Goal: Transaction & Acquisition: Obtain resource

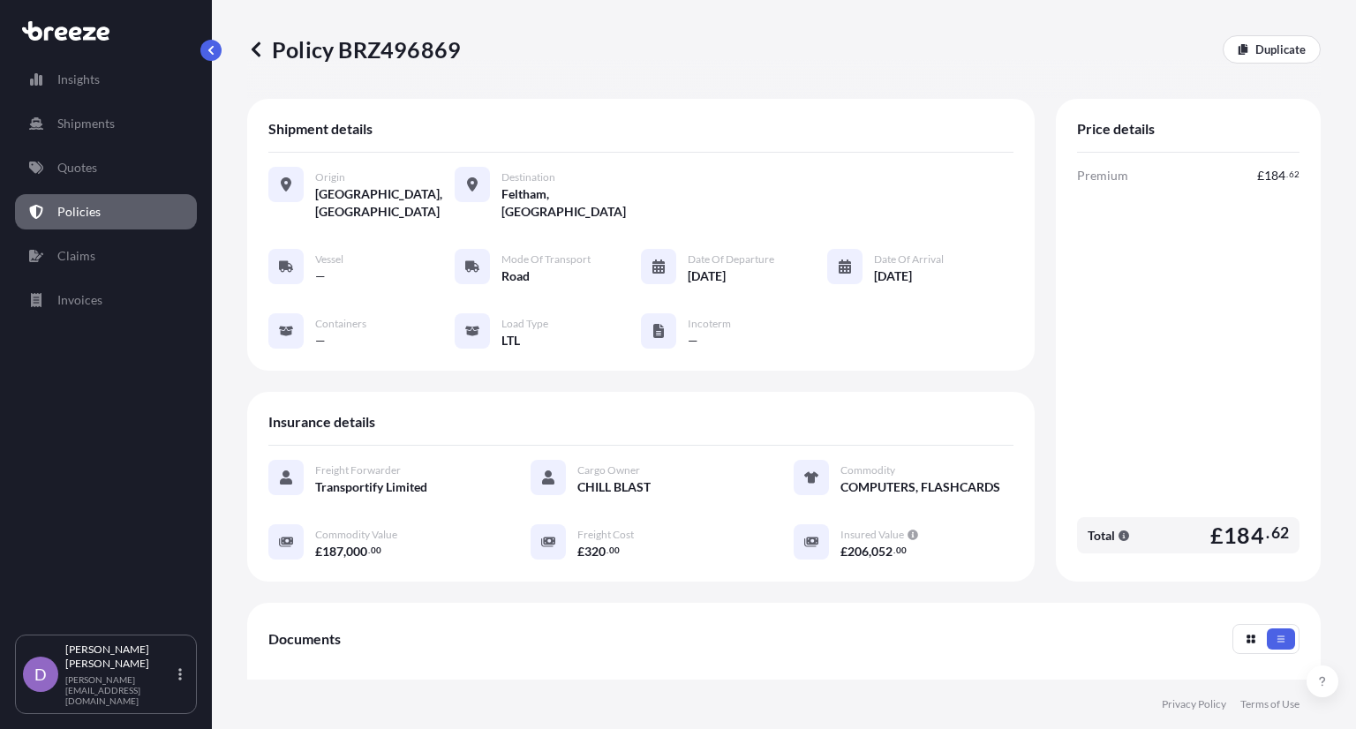
scroll to position [225, 0]
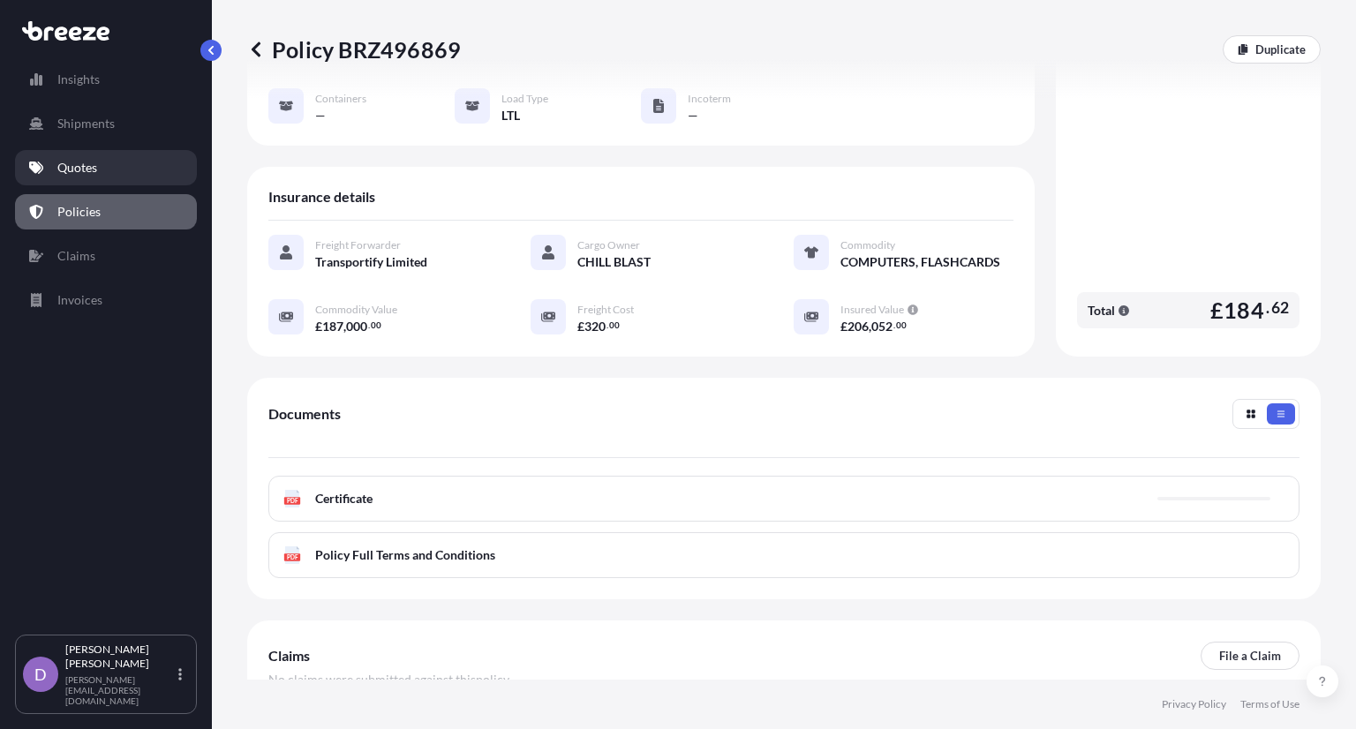
click at [102, 170] on link "Quotes" at bounding box center [106, 167] width 182 height 35
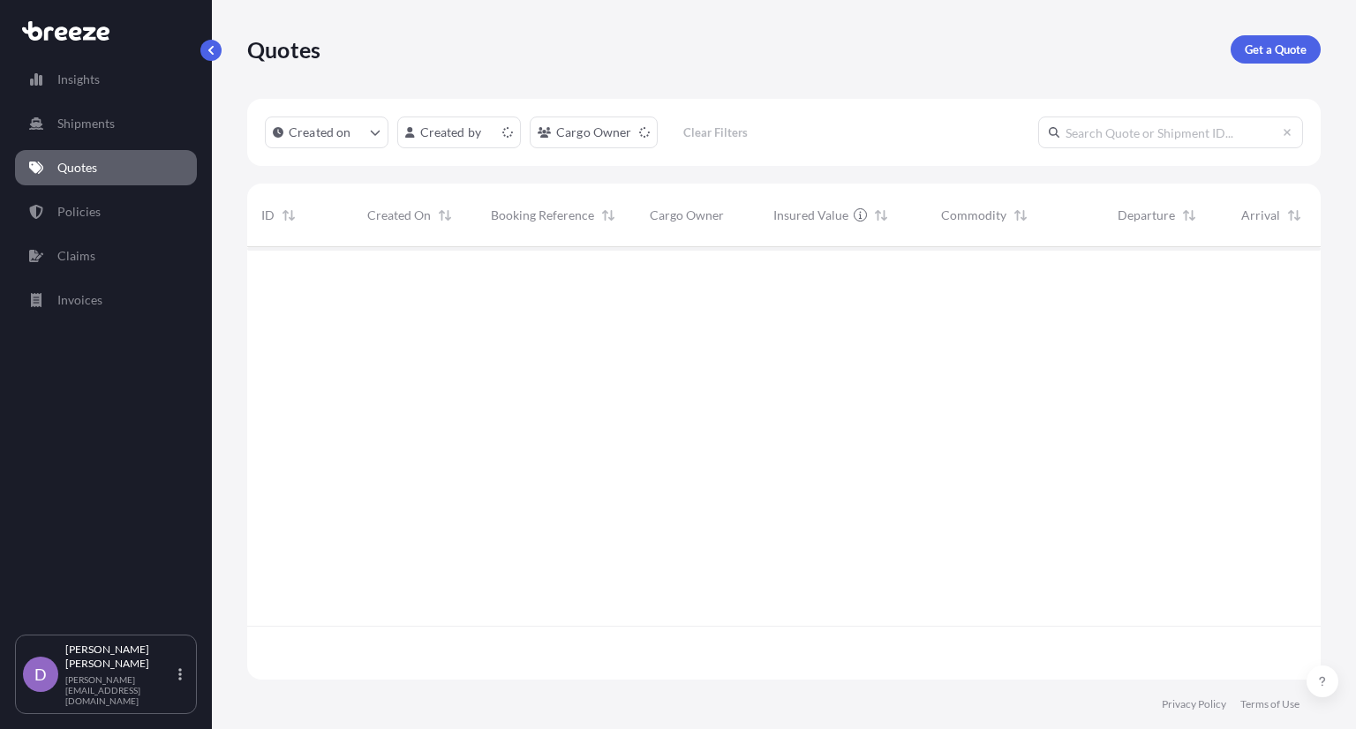
scroll to position [428, 1059]
click at [1281, 50] on p "Get a Quote" at bounding box center [1276, 50] width 62 height 18
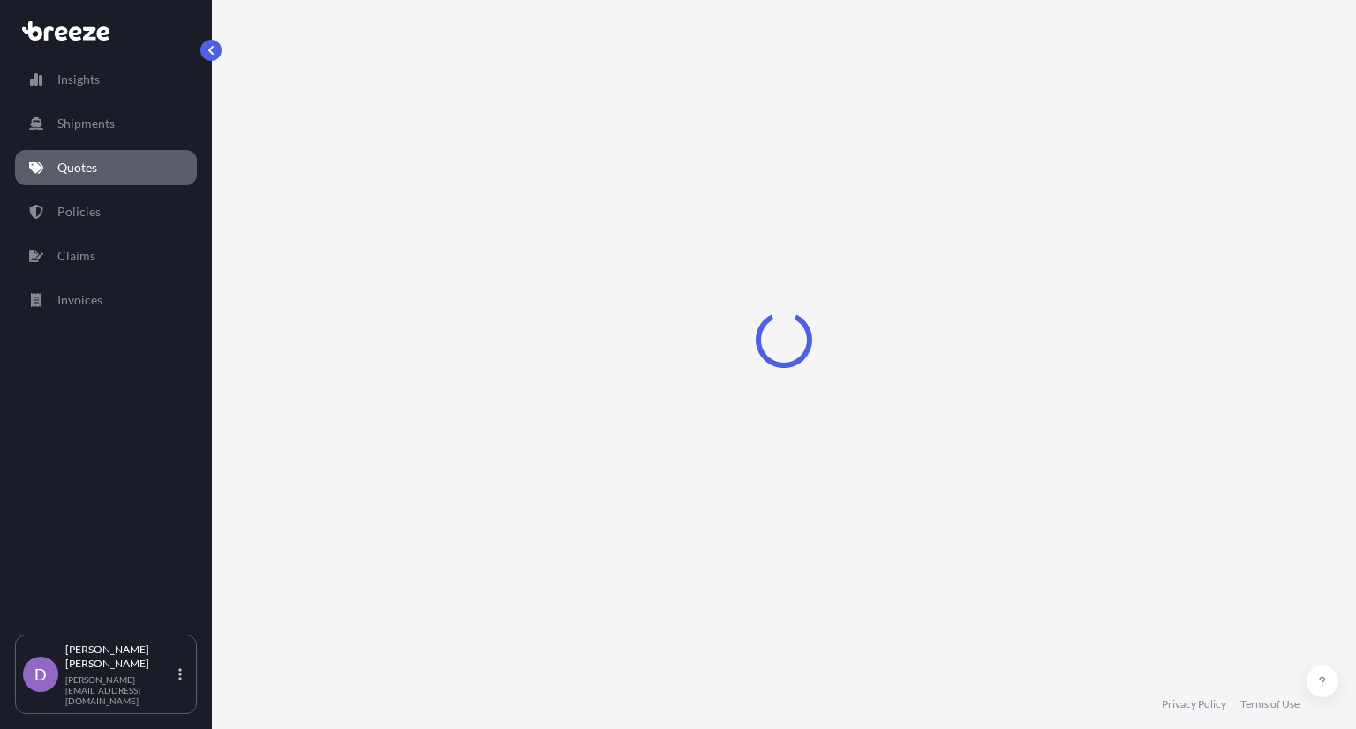
select select "Sea"
select select "1"
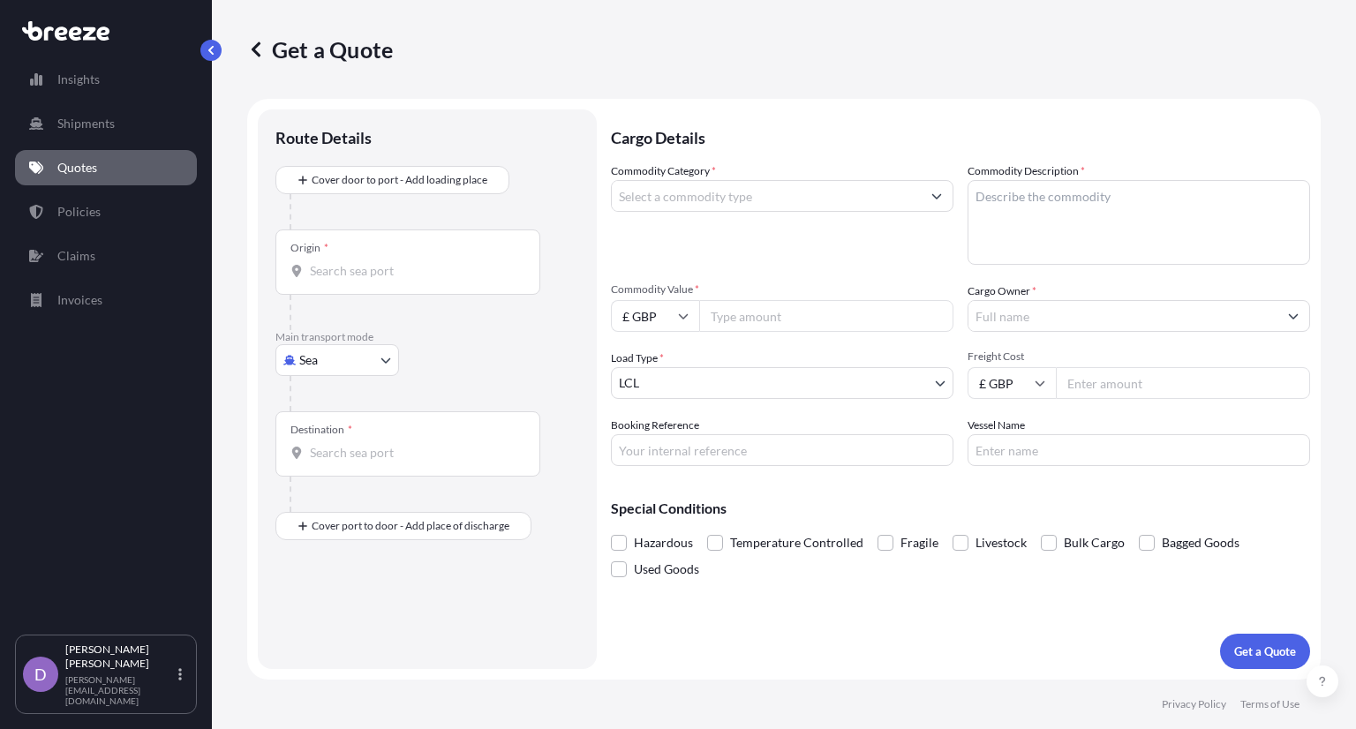
click at [358, 356] on body "Insights Shipments Quotes Policies Claims Invoices D [PERSON_NAME] [PERSON_NAME…" at bounding box center [678, 364] width 1356 height 729
click at [333, 429] on div "Air" at bounding box center [337, 437] width 109 height 32
select select "Air"
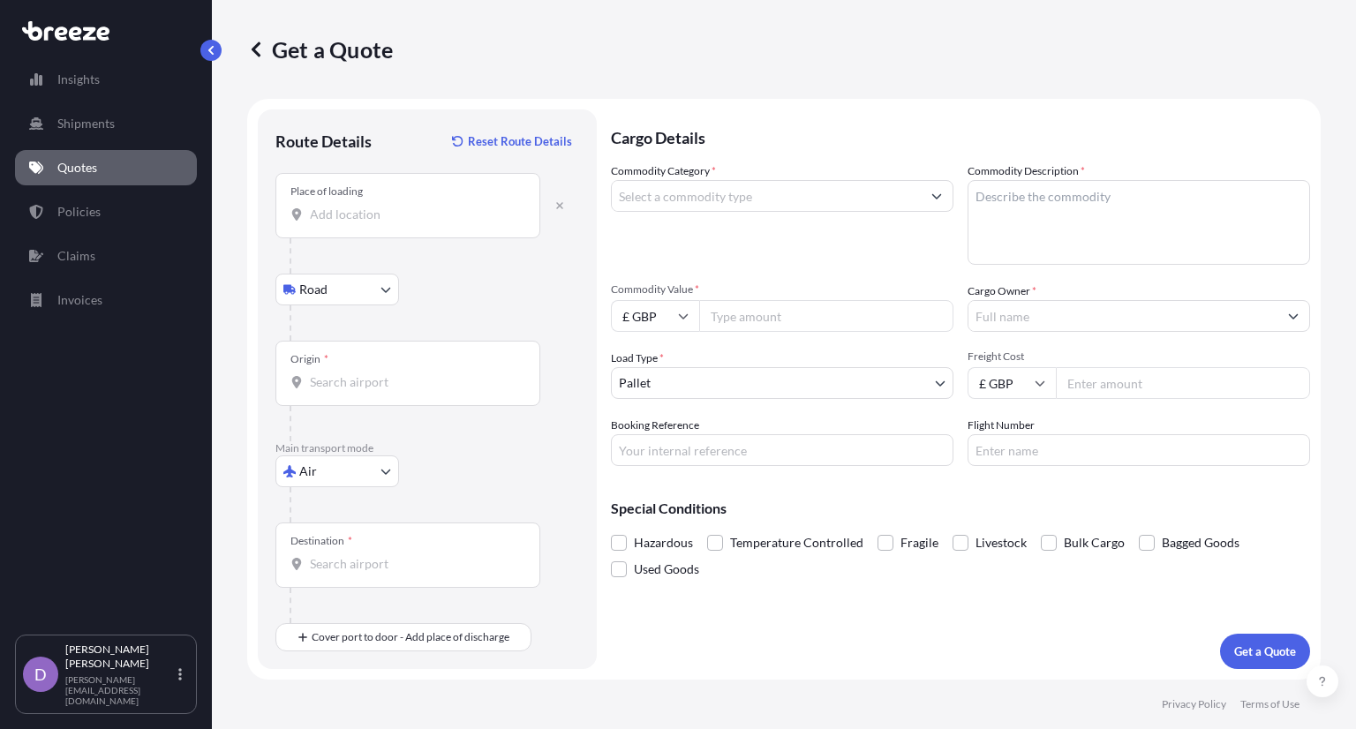
click at [346, 220] on input "Place of loading" at bounding box center [414, 215] width 208 height 18
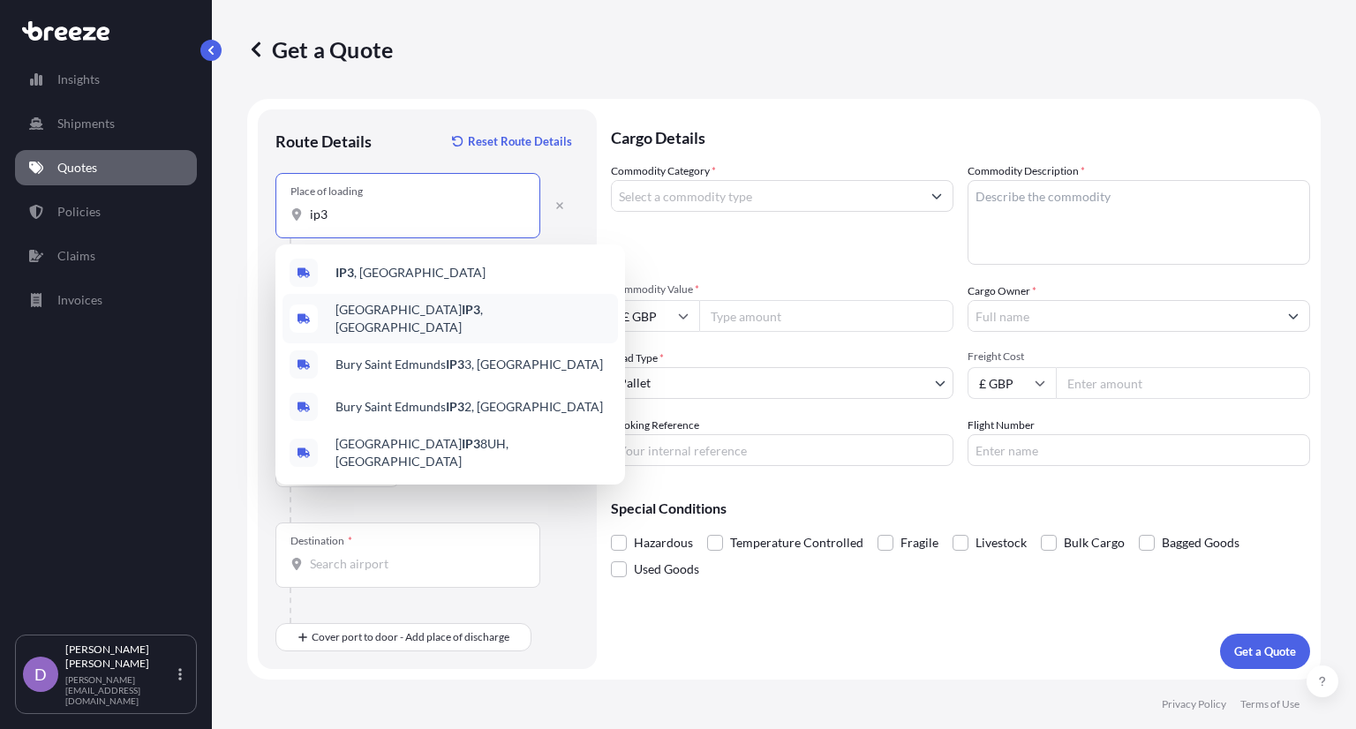
click at [429, 312] on div "Ipswich IP3 , [GEOGRAPHIC_DATA]" at bounding box center [450, 318] width 335 height 49
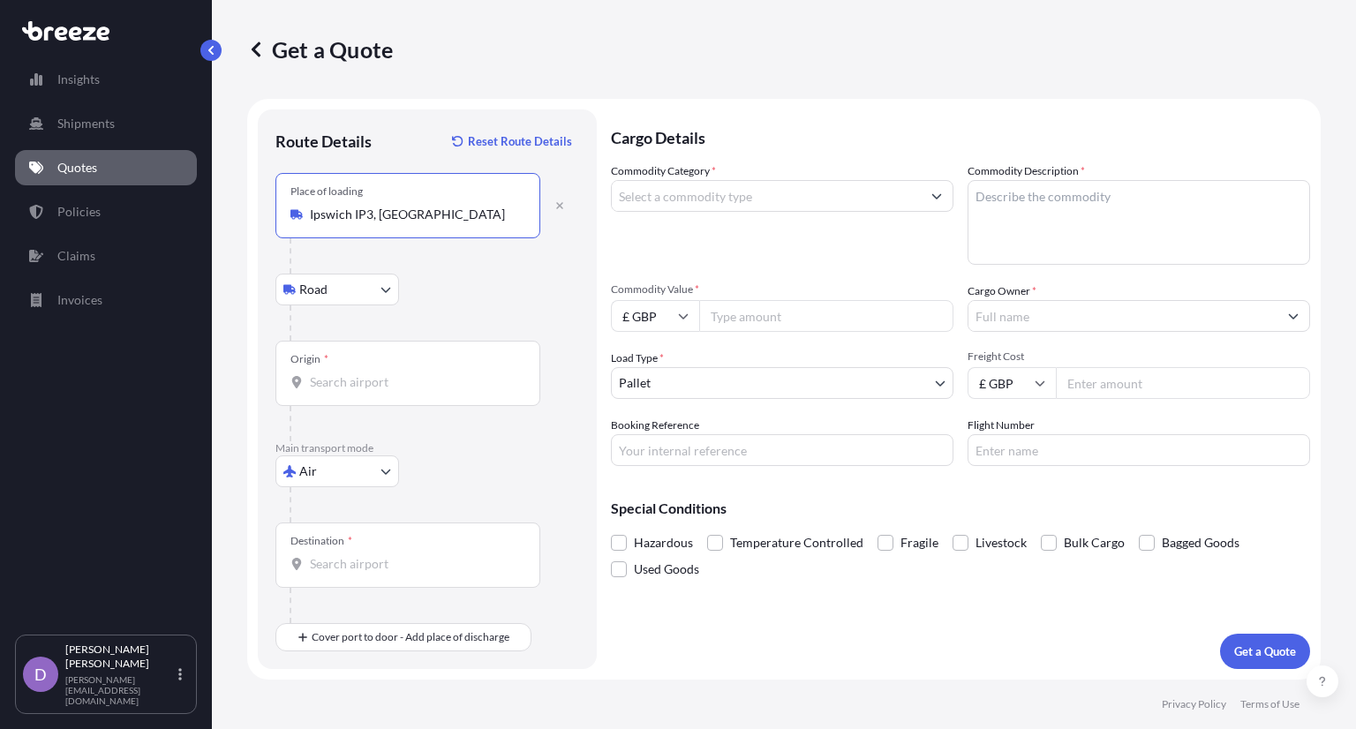
type input "Ipswich IP3, [GEOGRAPHIC_DATA]"
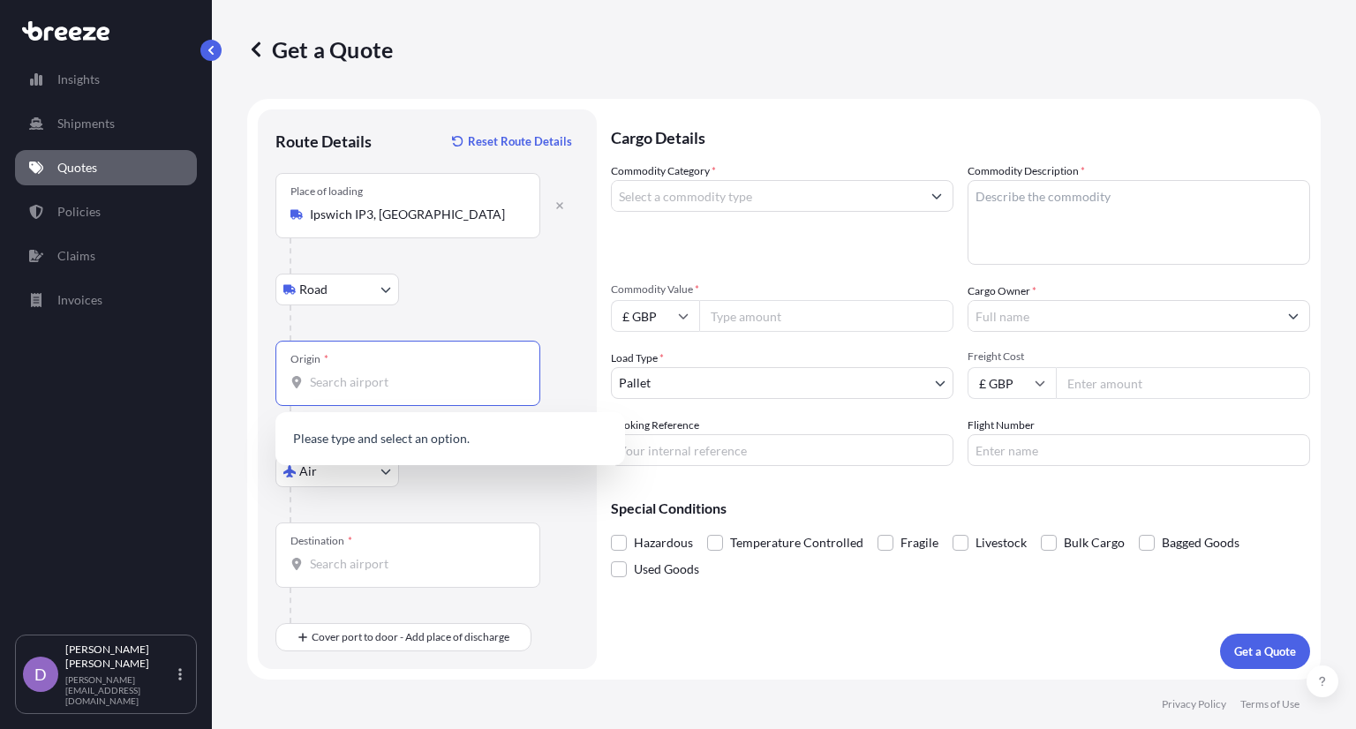
click at [352, 373] on input "Origin *" at bounding box center [414, 382] width 208 height 18
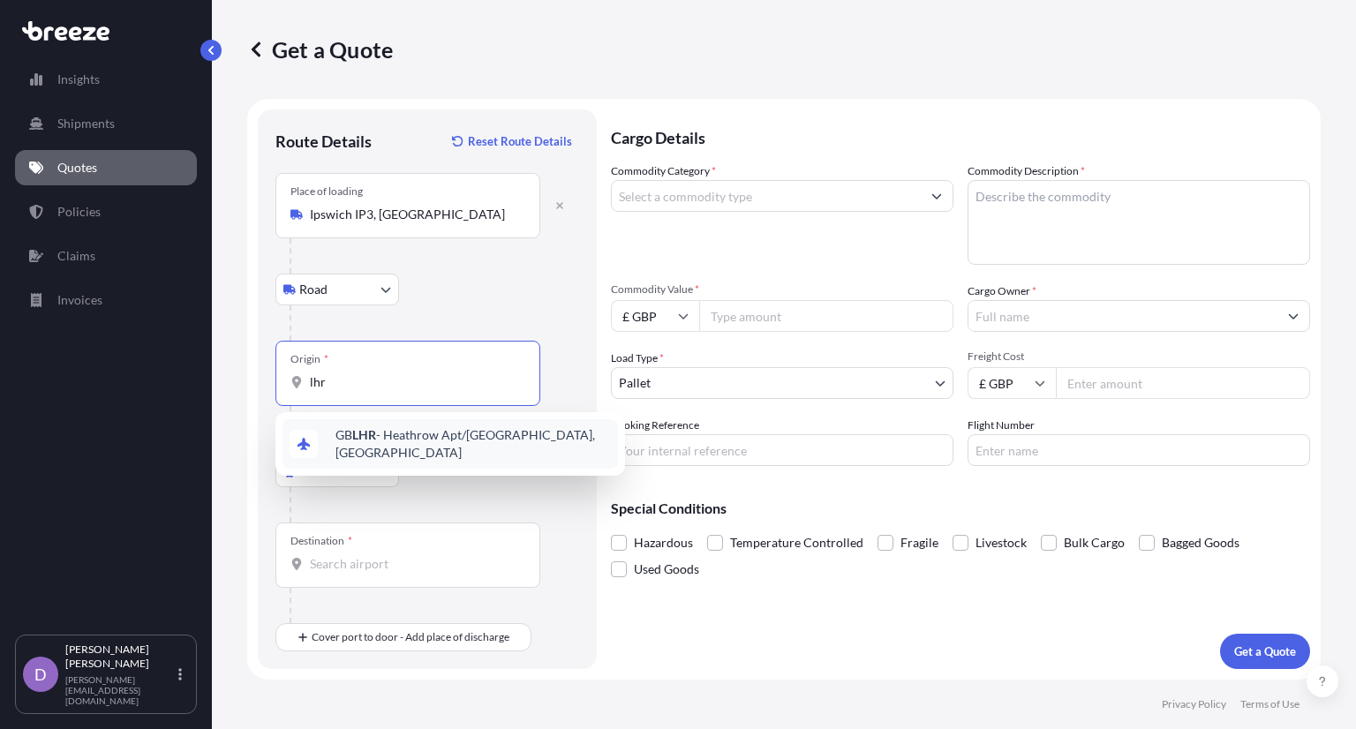
click at [391, 446] on span "GB LHR - Heathrow Apt/[GEOGRAPHIC_DATA], [GEOGRAPHIC_DATA]" at bounding box center [472, 443] width 275 height 35
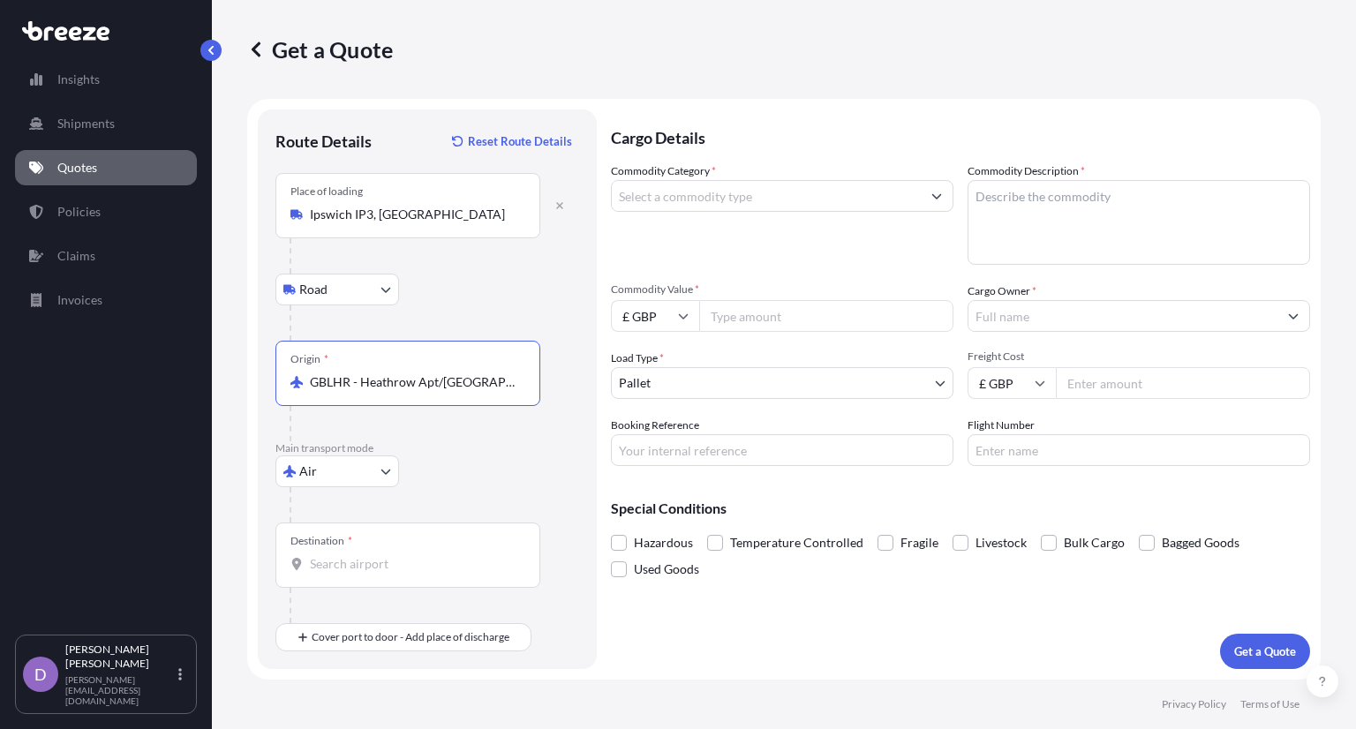
type input "GBLHR - Heathrow Apt/[GEOGRAPHIC_DATA], [GEOGRAPHIC_DATA]"
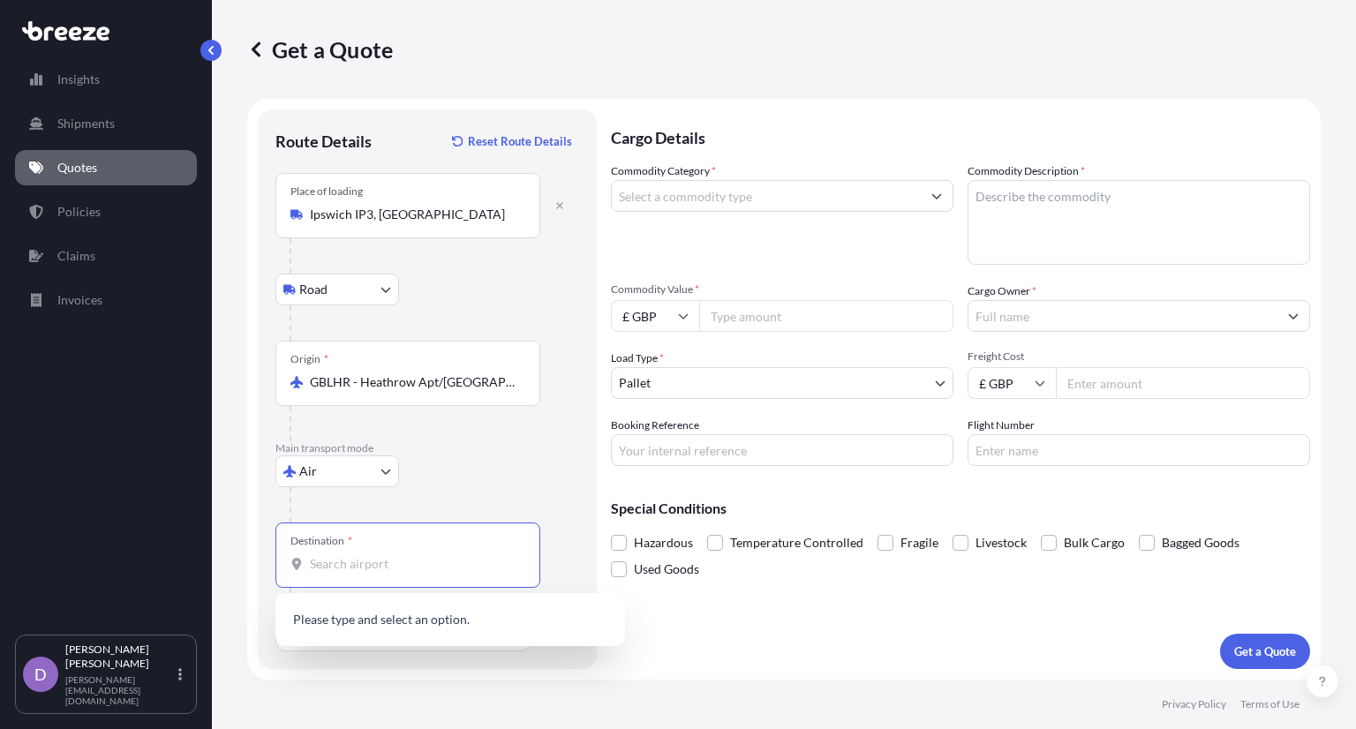
click at [372, 562] on input "Destination *" at bounding box center [414, 564] width 208 height 18
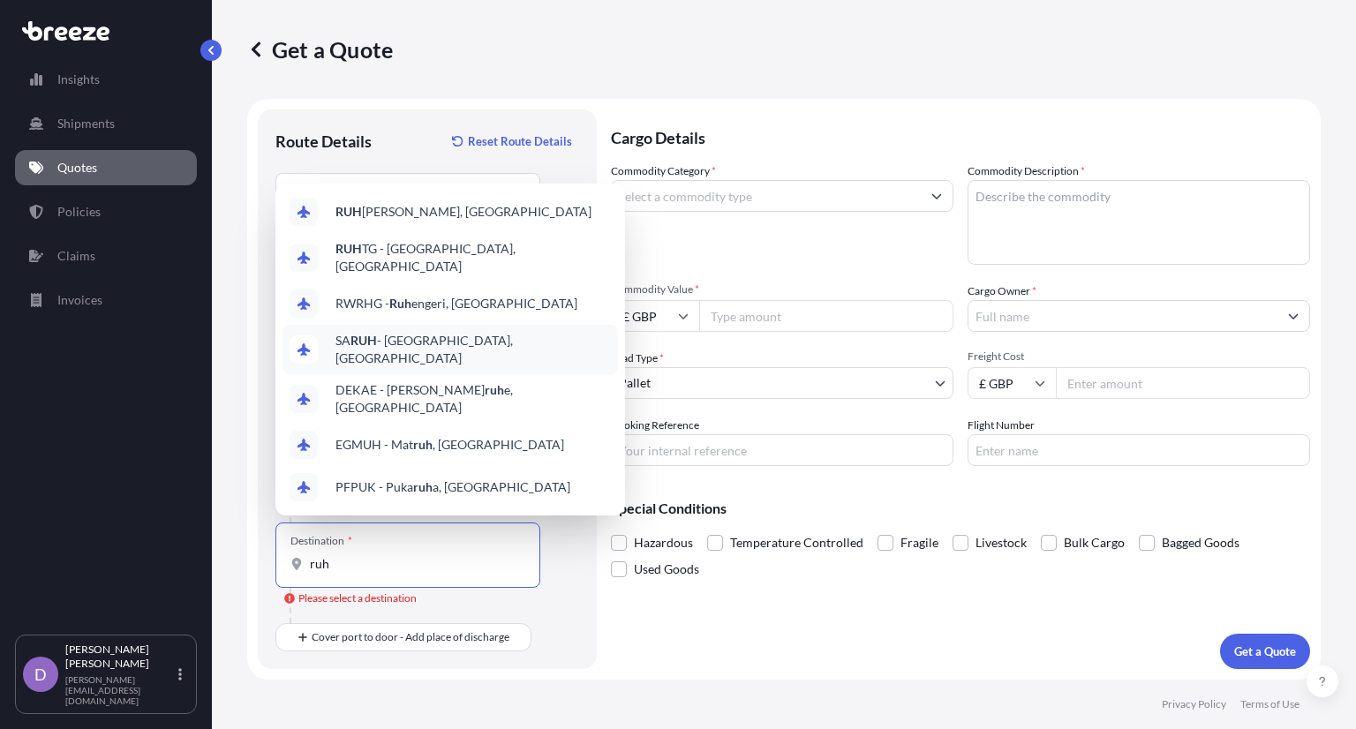
click at [452, 367] on span "[PERSON_NAME] - [GEOGRAPHIC_DATA], [GEOGRAPHIC_DATA]" at bounding box center [472, 349] width 275 height 35
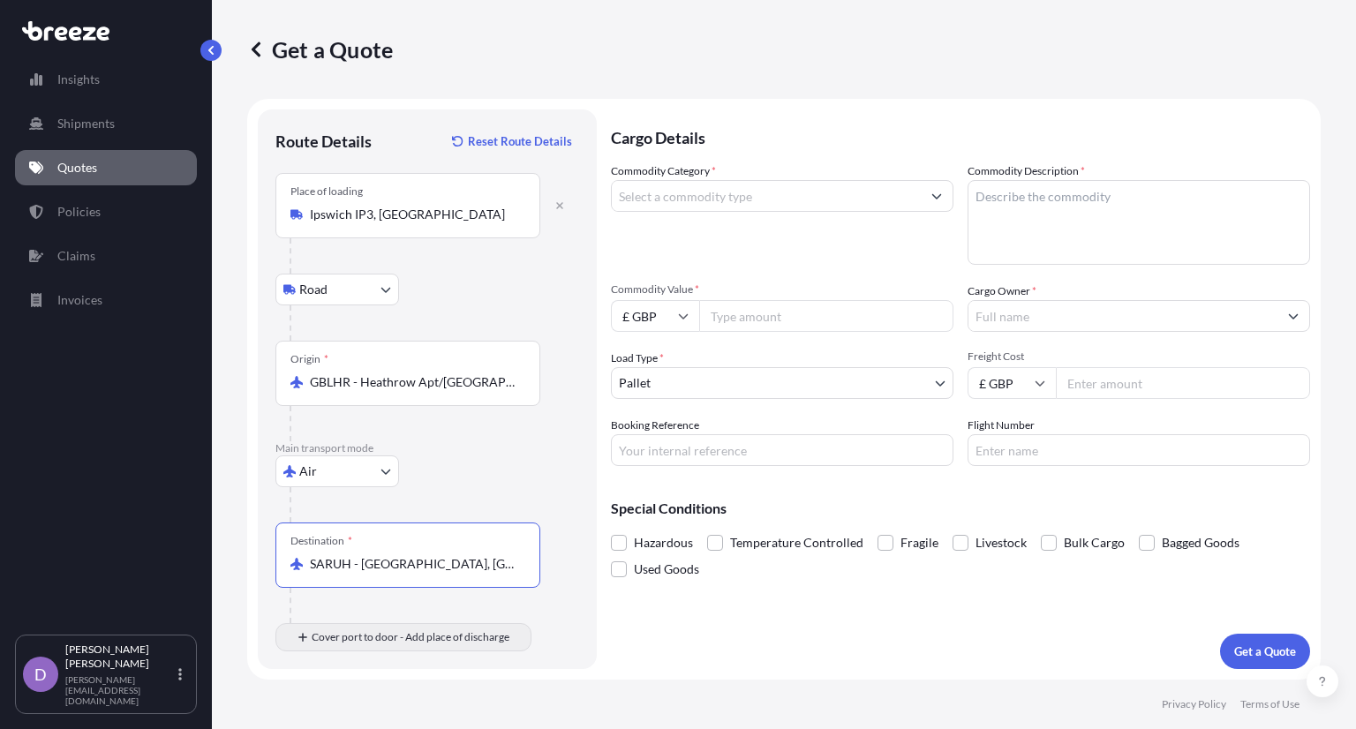
type input "SARUH - [GEOGRAPHIC_DATA], [GEOGRAPHIC_DATA]"
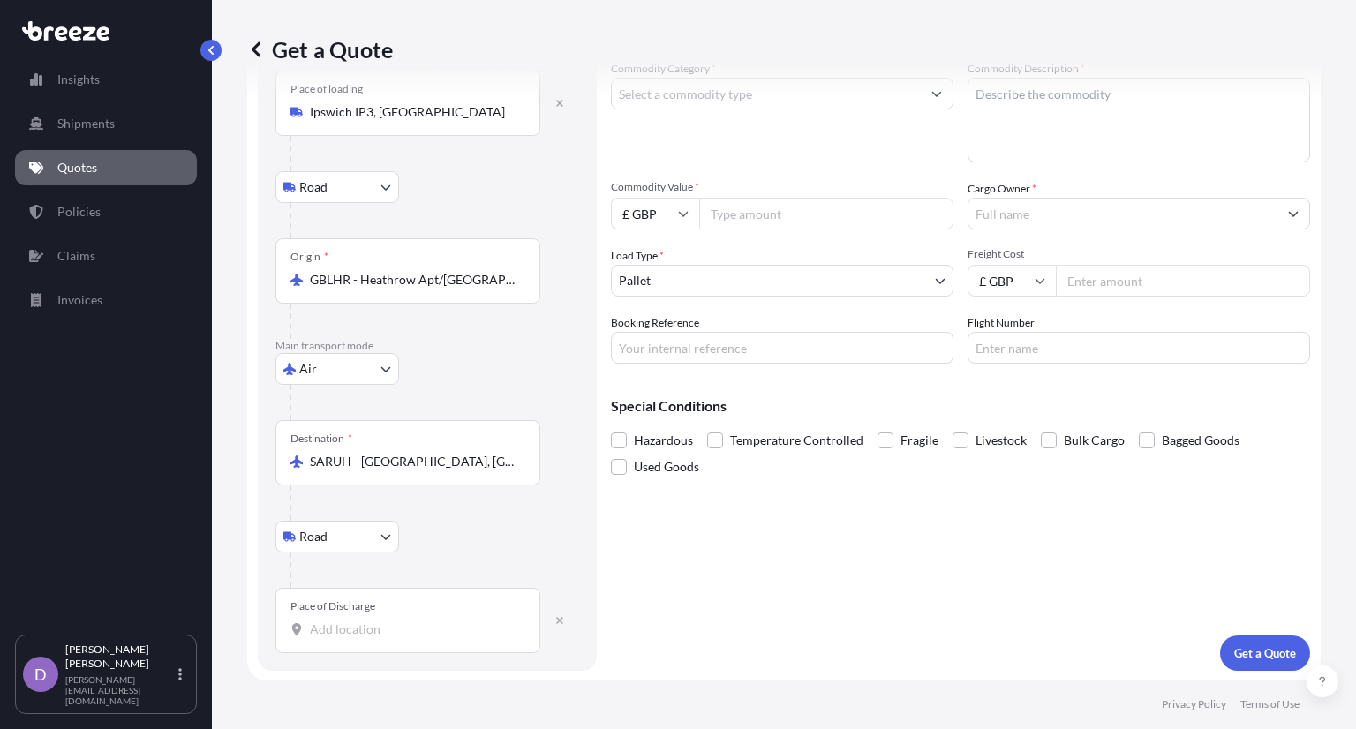
click at [314, 631] on input "Place of Discharge" at bounding box center [414, 630] width 208 height 18
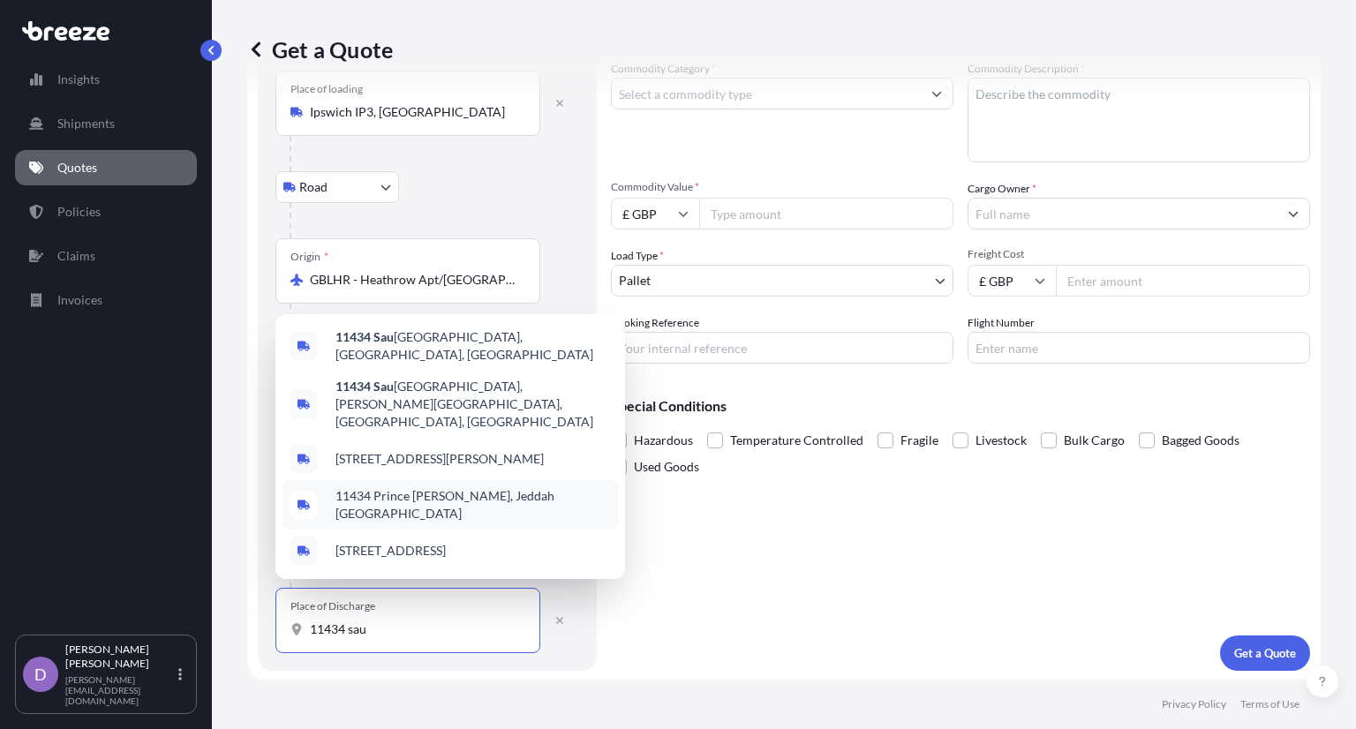
click at [513, 501] on span "11434 Prince [PERSON_NAME], Jeddah [GEOGRAPHIC_DATA]" at bounding box center [472, 504] width 275 height 35
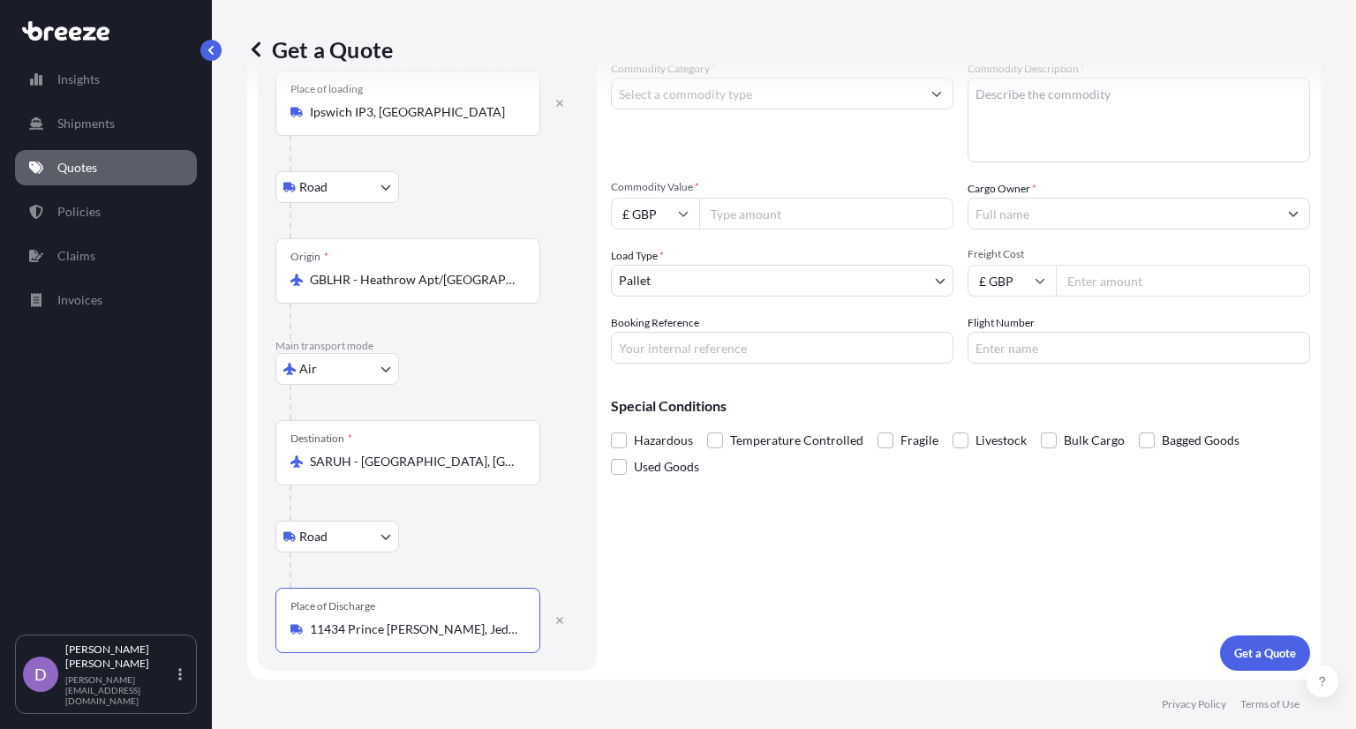
type input "11434 Prince [PERSON_NAME], Jeddah [GEOGRAPHIC_DATA]"
click at [711, 100] on input "Commodity Category *" at bounding box center [766, 94] width 309 height 32
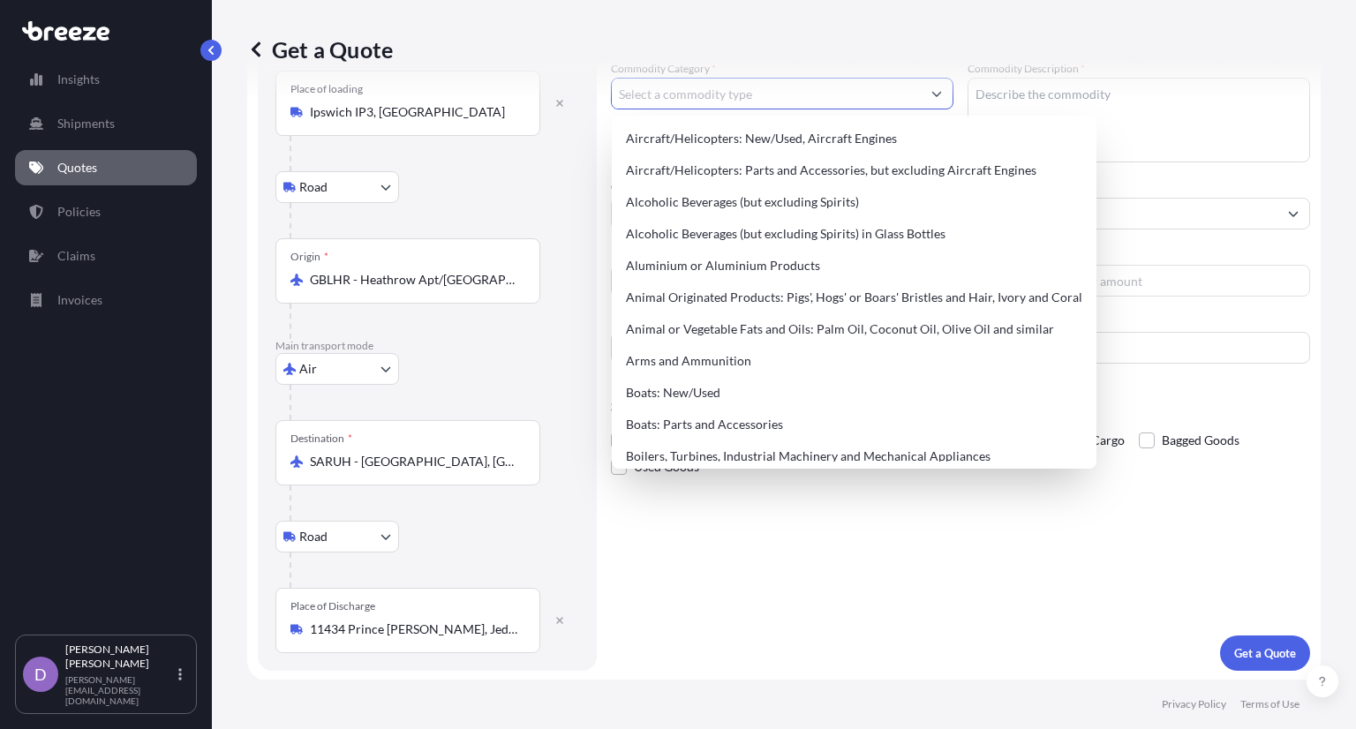
scroll to position [42, 0]
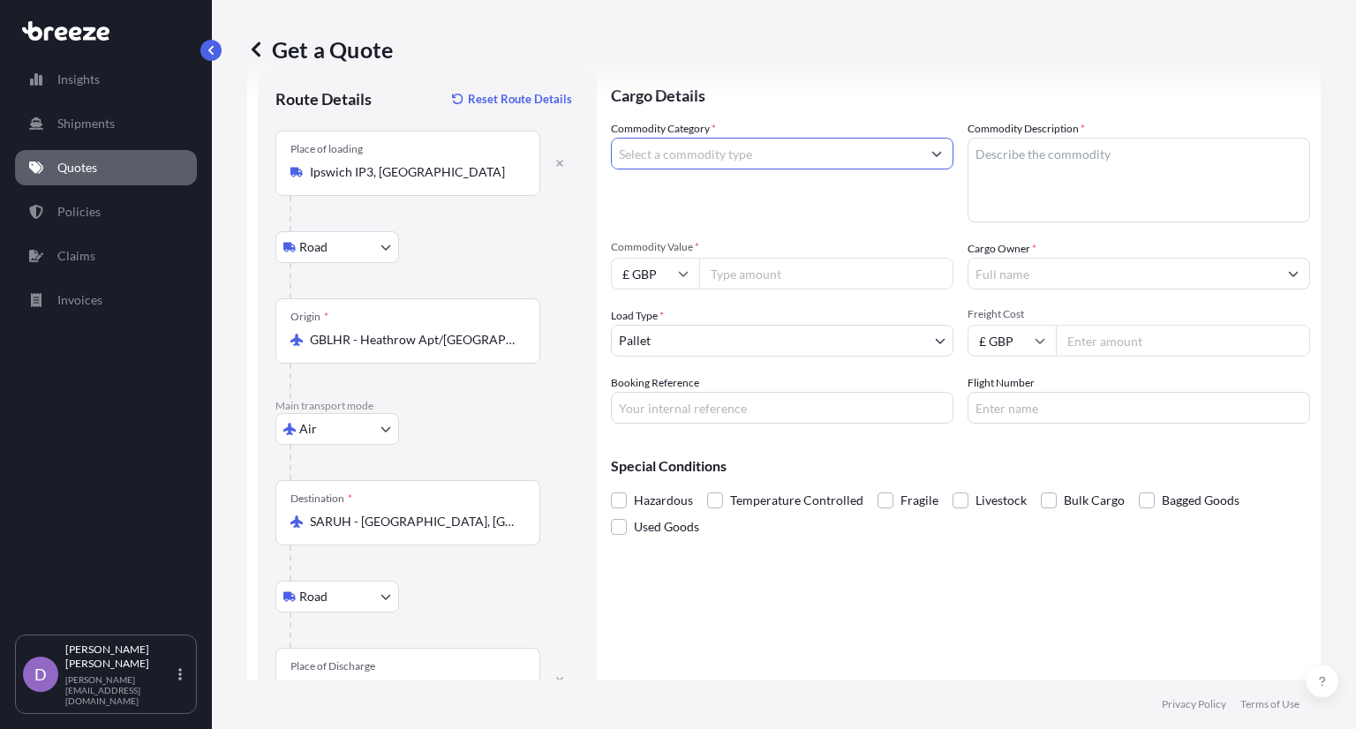
click at [774, 160] on input "Commodity Category *" at bounding box center [766, 154] width 309 height 32
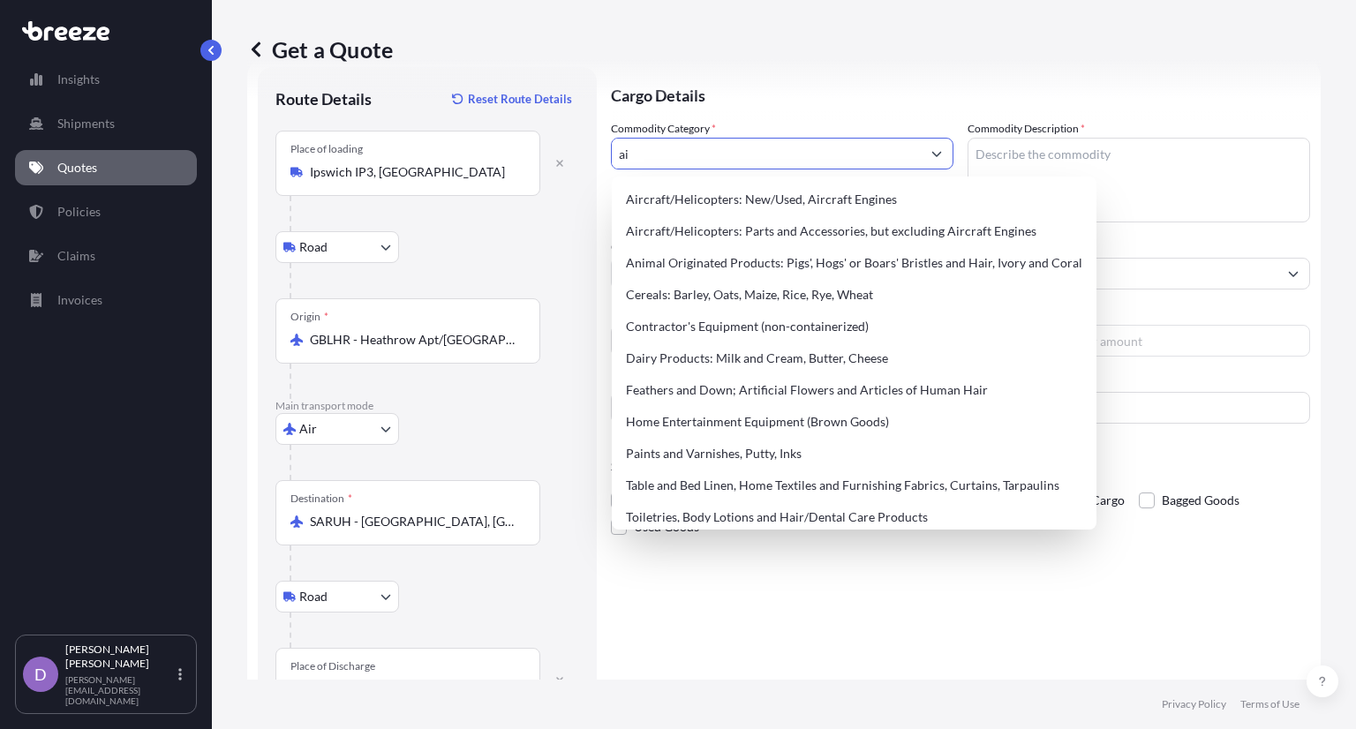
type input "a"
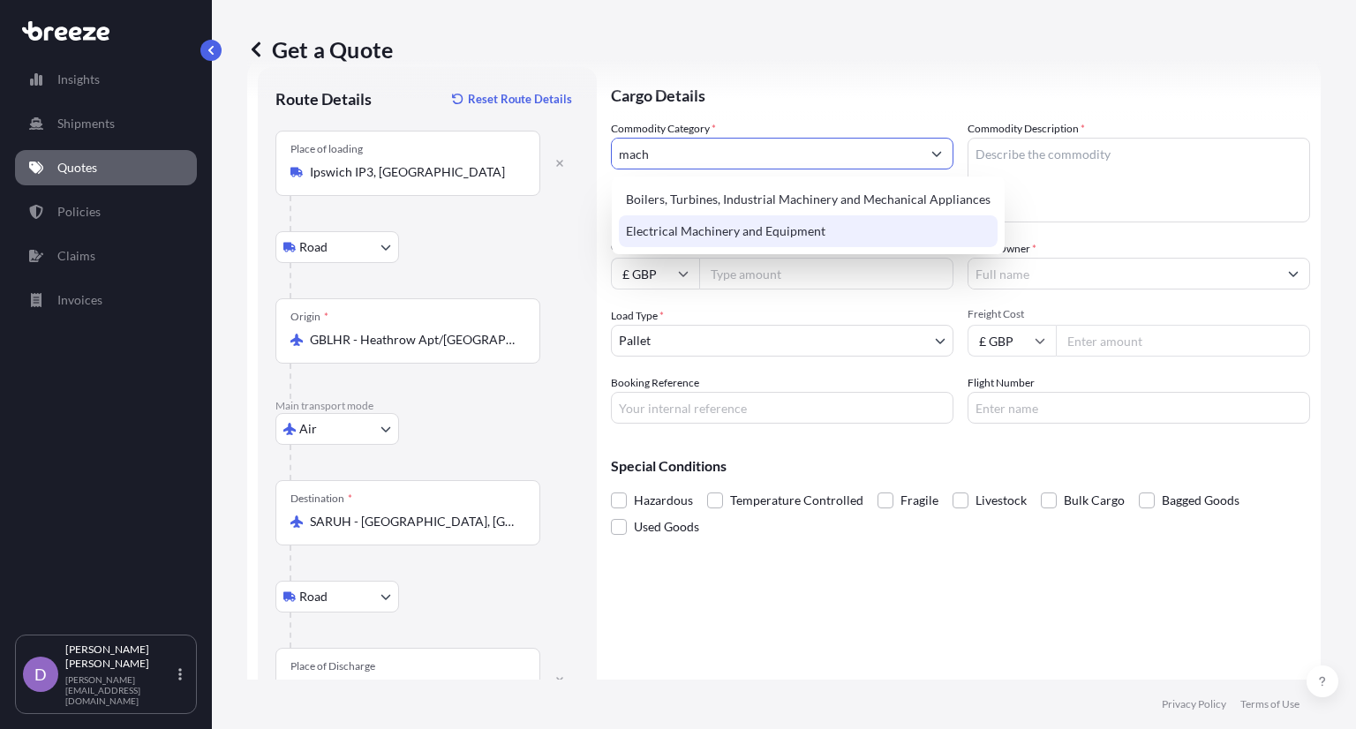
click at [825, 220] on div "Electrical Machinery and Equipment" at bounding box center [808, 231] width 379 height 32
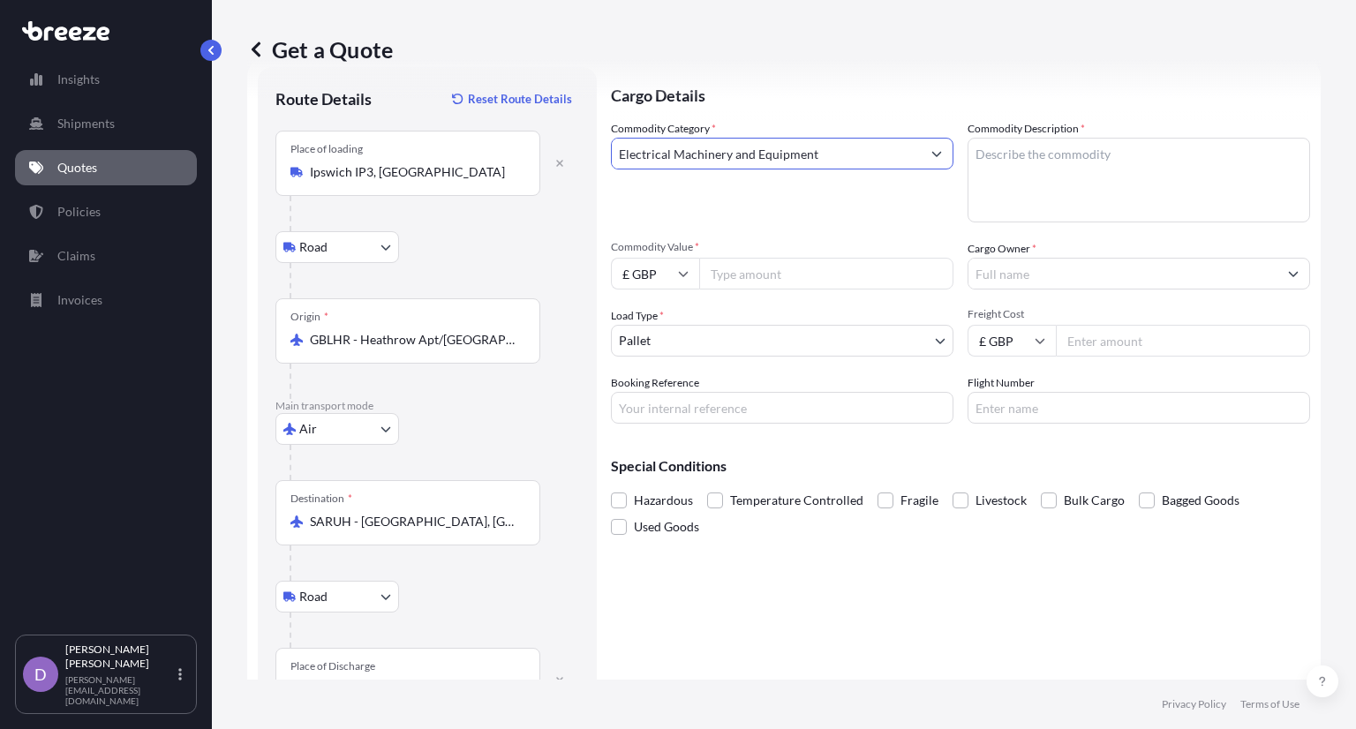
type input "Electrical Machinery and Equipment"
click at [998, 143] on textarea "Commodity Description *" at bounding box center [1139, 180] width 343 height 85
type textarea "AIRCON"
click at [759, 273] on input "Commodity Value *" at bounding box center [826, 274] width 254 height 32
type input "40000"
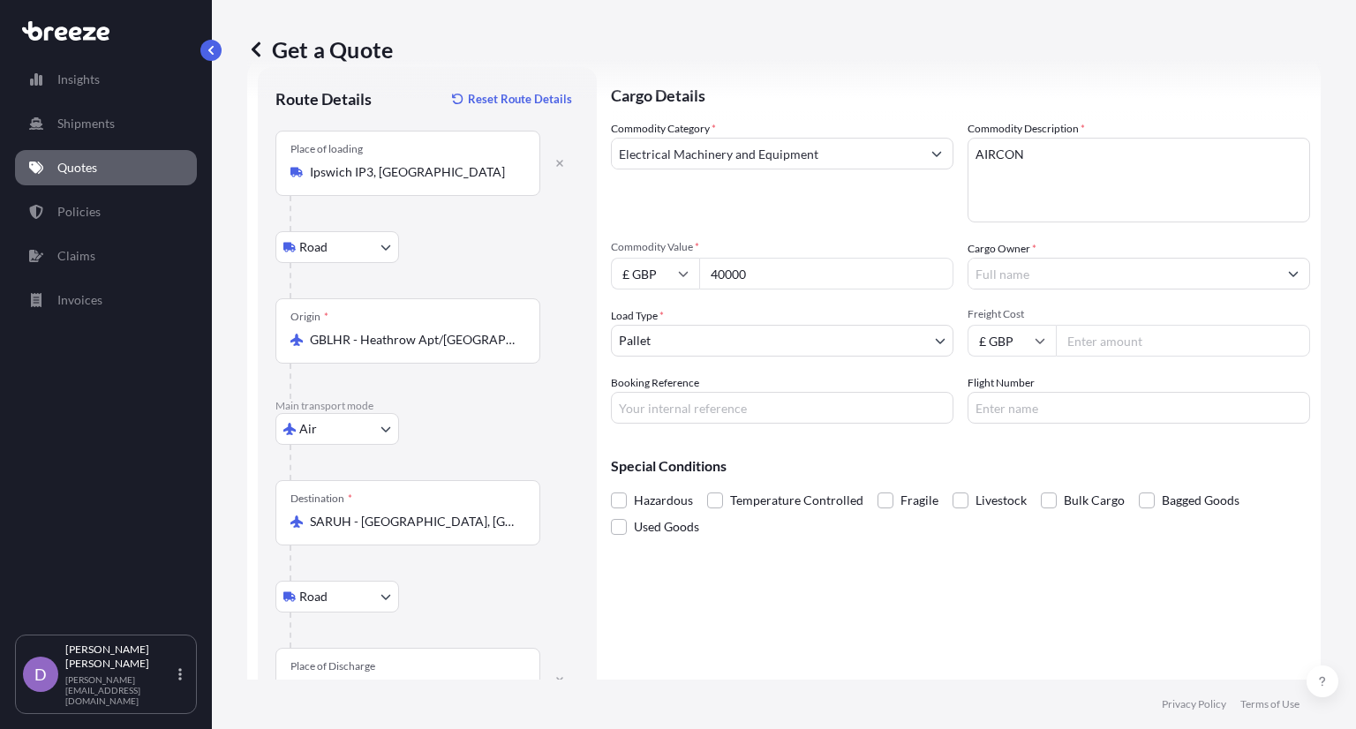
click at [957, 560] on div "Cargo Details Commodity Category * Electrical Machinery and Equipment Commodity…" at bounding box center [960, 399] width 699 height 664
click at [1067, 334] on input "Freight Cost" at bounding box center [1183, 341] width 254 height 32
type input "8810"
click at [1010, 273] on input "Cargo Owner *" at bounding box center [1123, 274] width 309 height 32
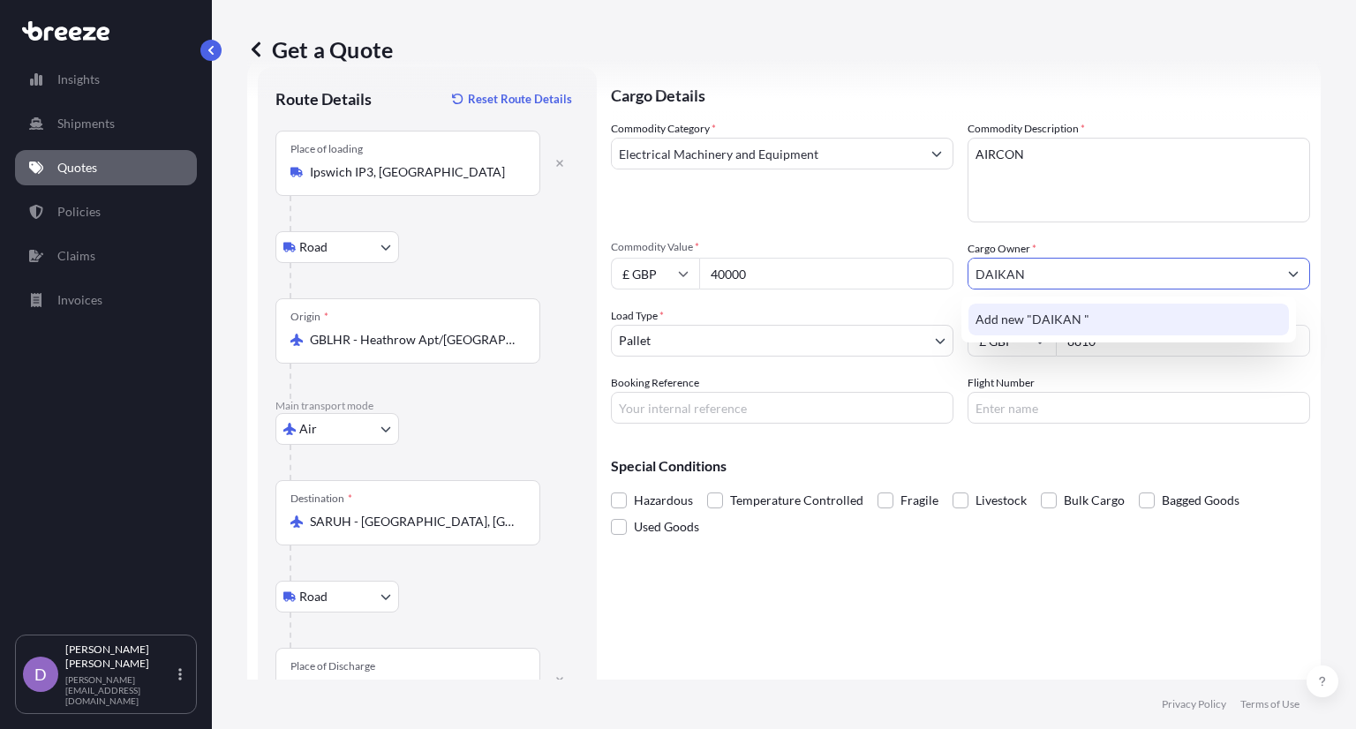
type input "DAIKAN"
click at [1035, 550] on div "Cargo Details Commodity Category * Electrical Machinery and Equipment Commodity…" at bounding box center [960, 399] width 699 height 664
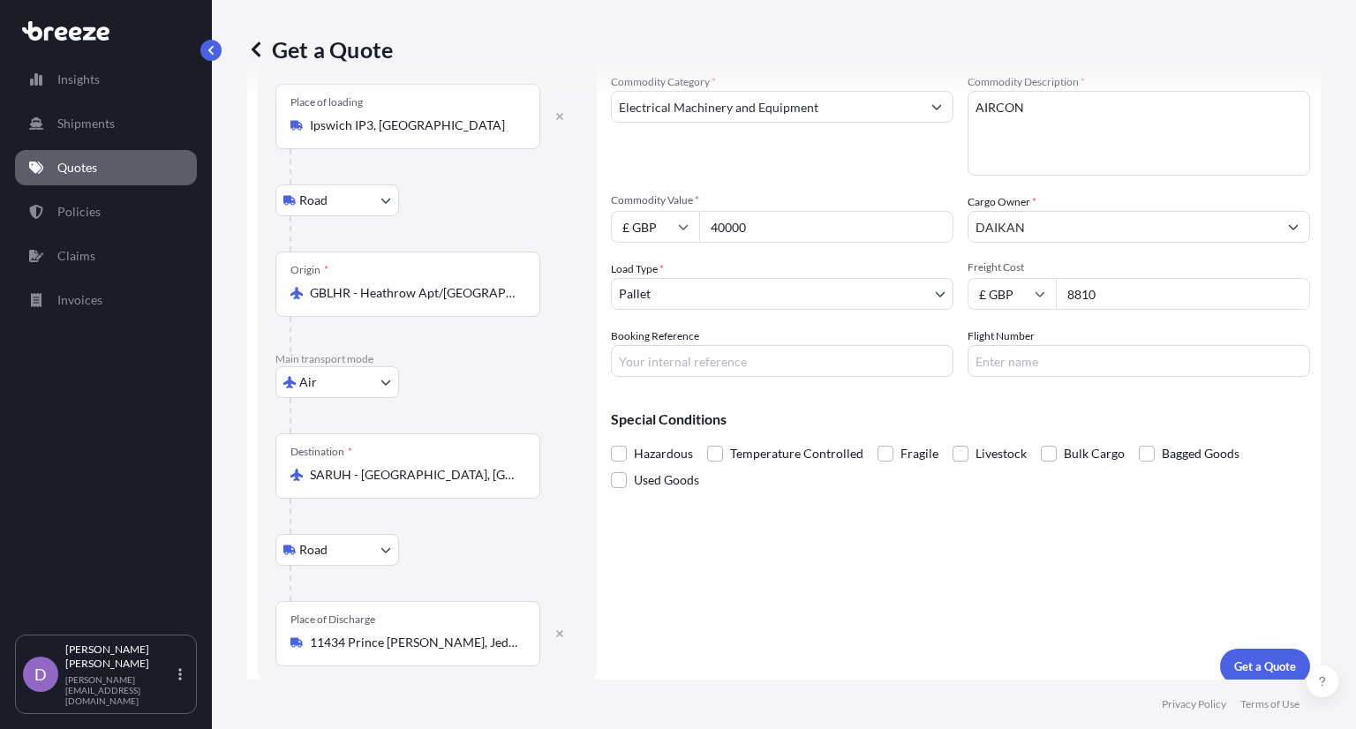
scroll to position [102, 0]
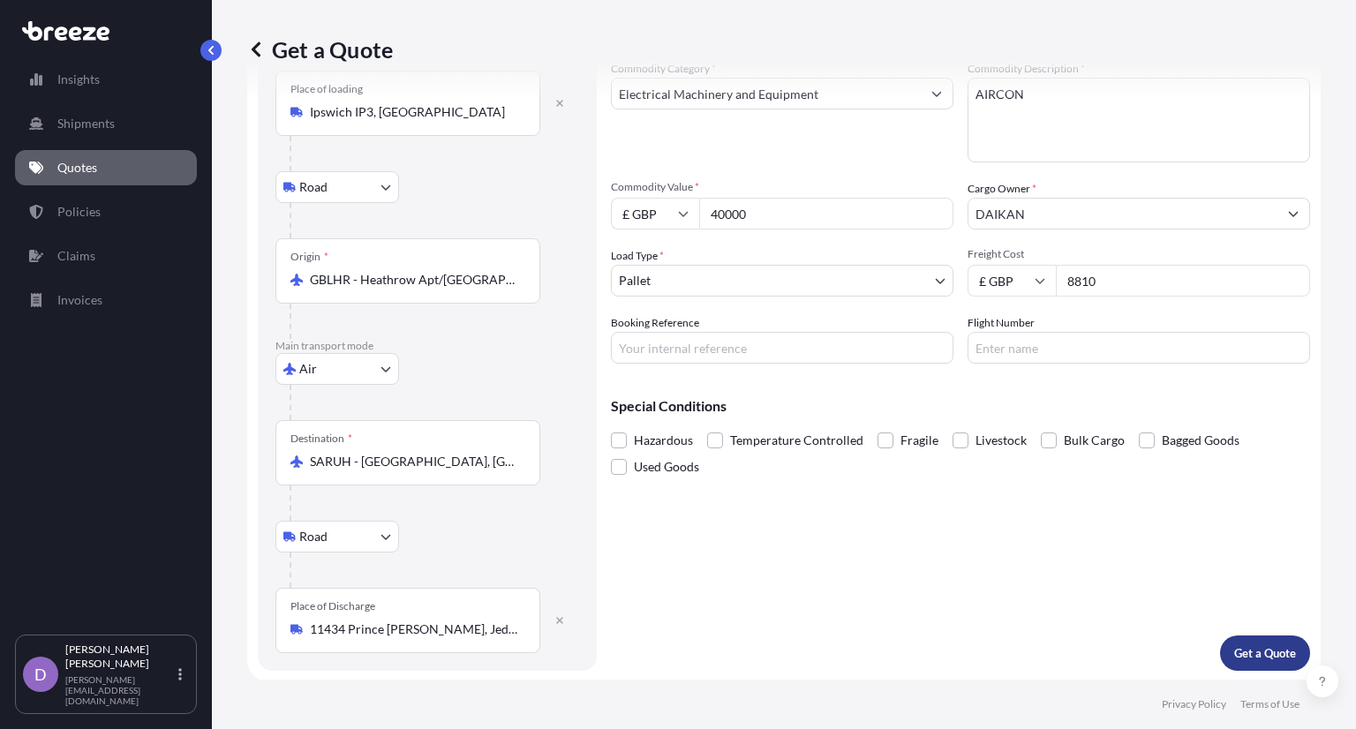
click at [1234, 644] on p "Get a Quote" at bounding box center [1265, 653] width 62 height 18
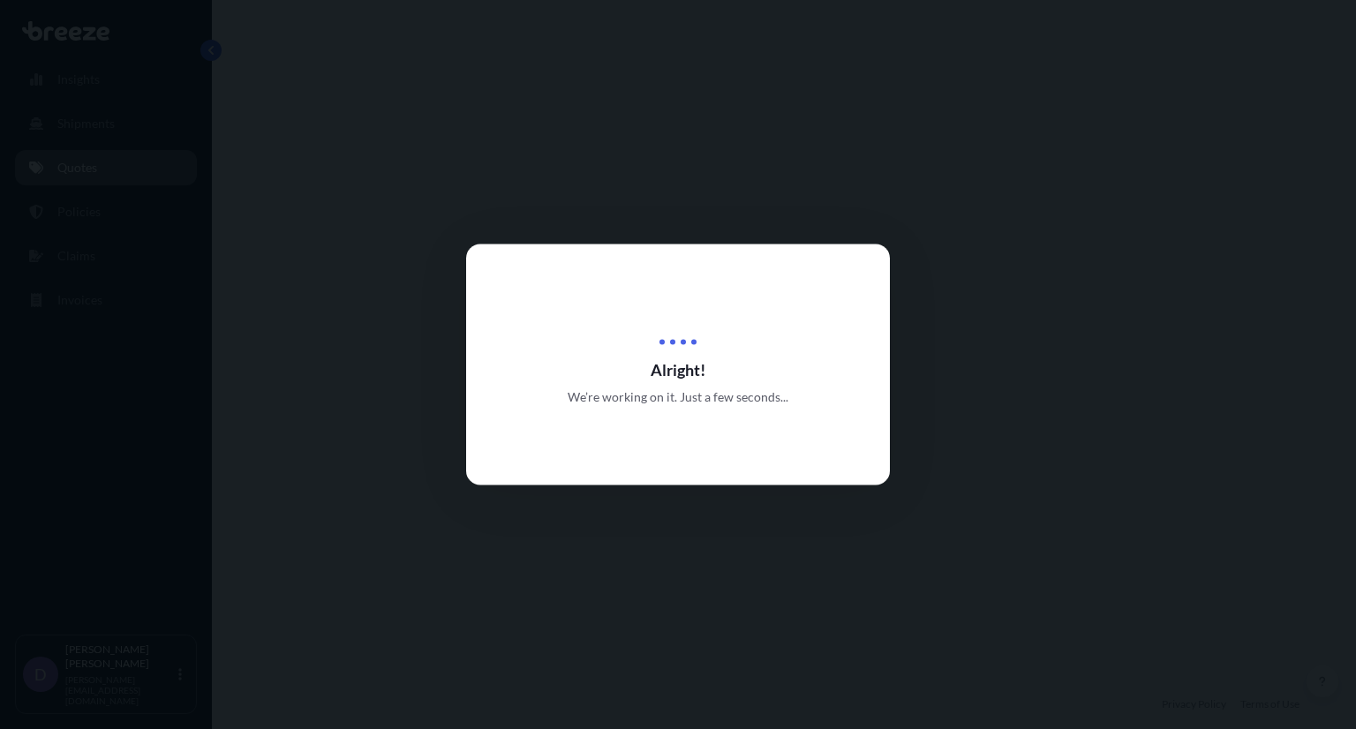
select select "Road"
select select "Air"
select select "Road"
select select "1"
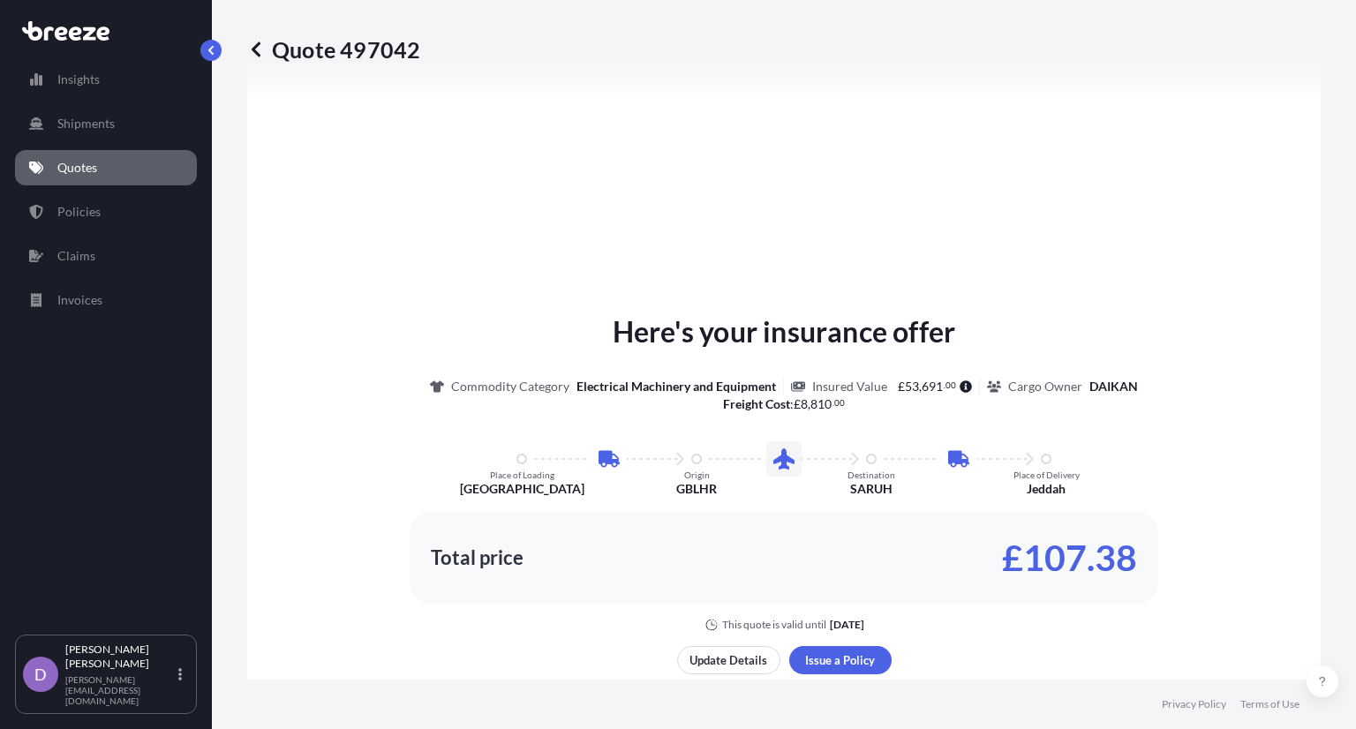
scroll to position [948, 0]
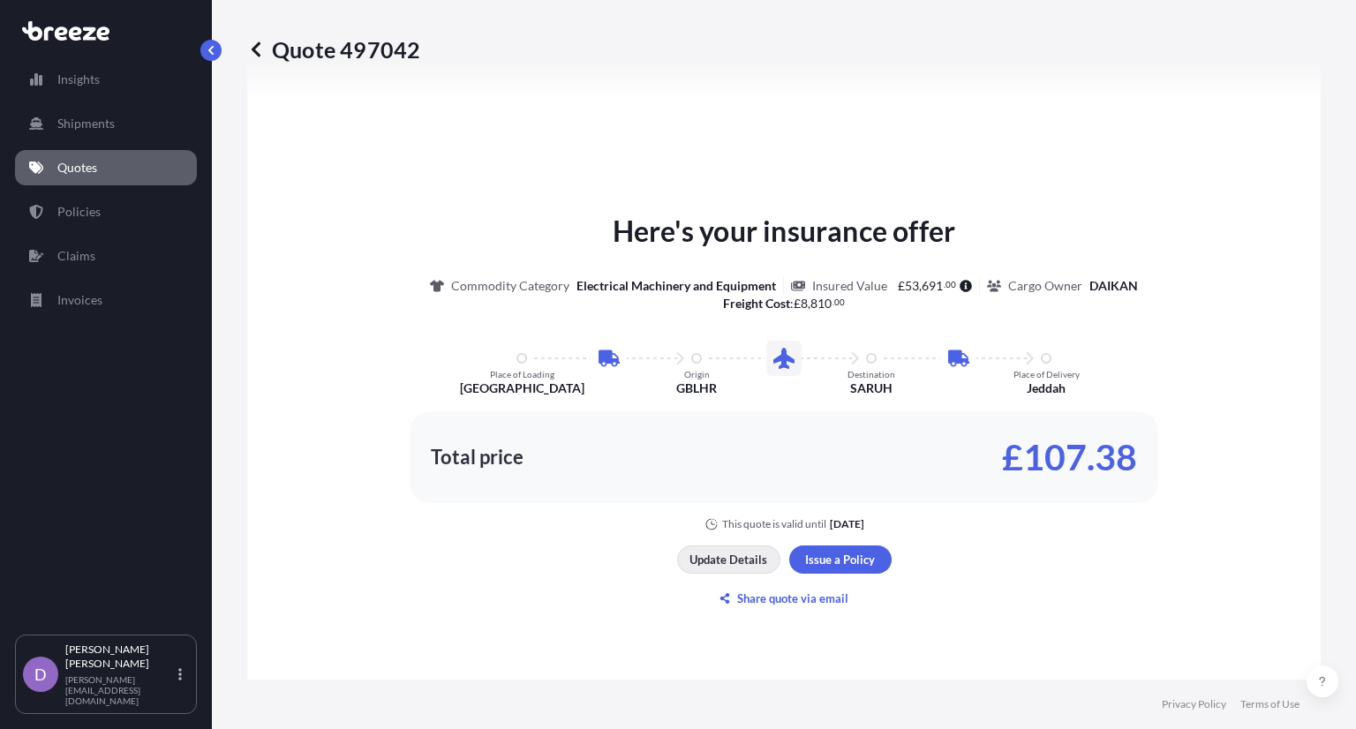
click at [713, 556] on p "Update Details" at bounding box center [729, 560] width 78 height 18
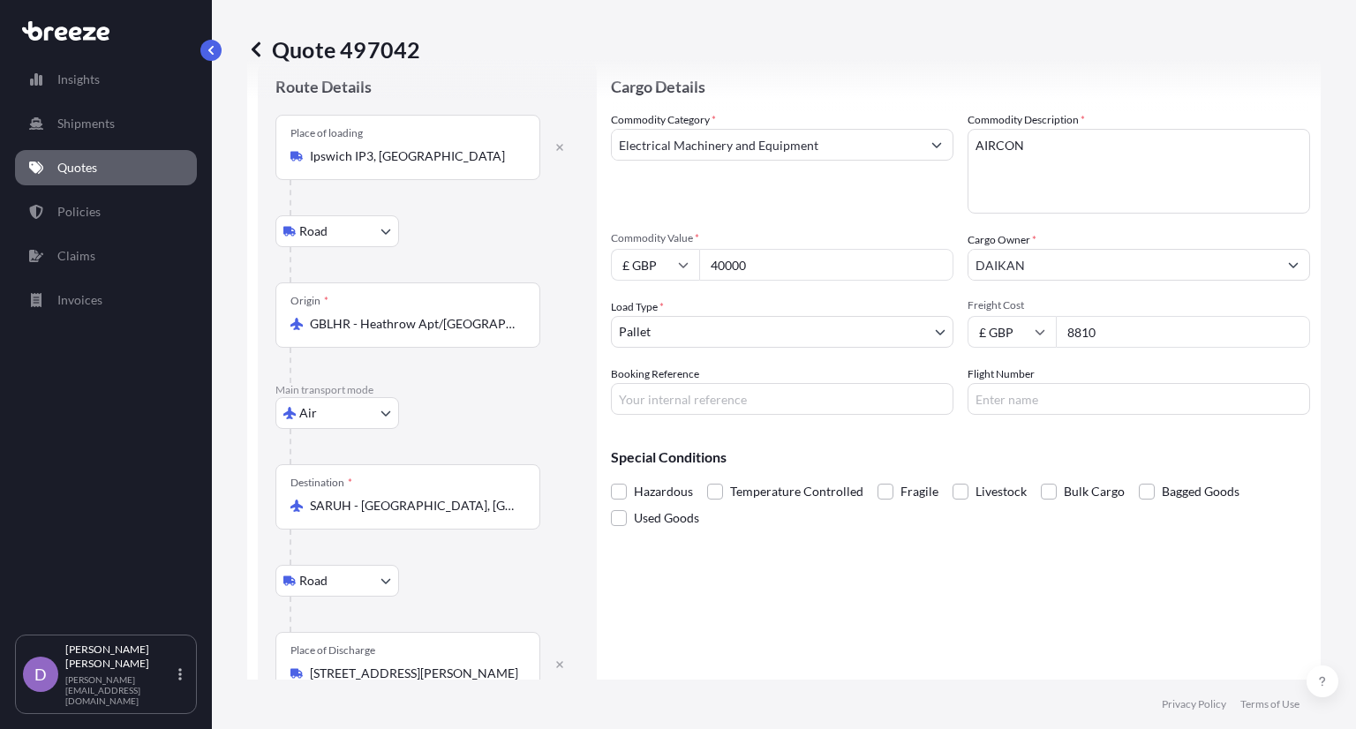
scroll to position [28, 0]
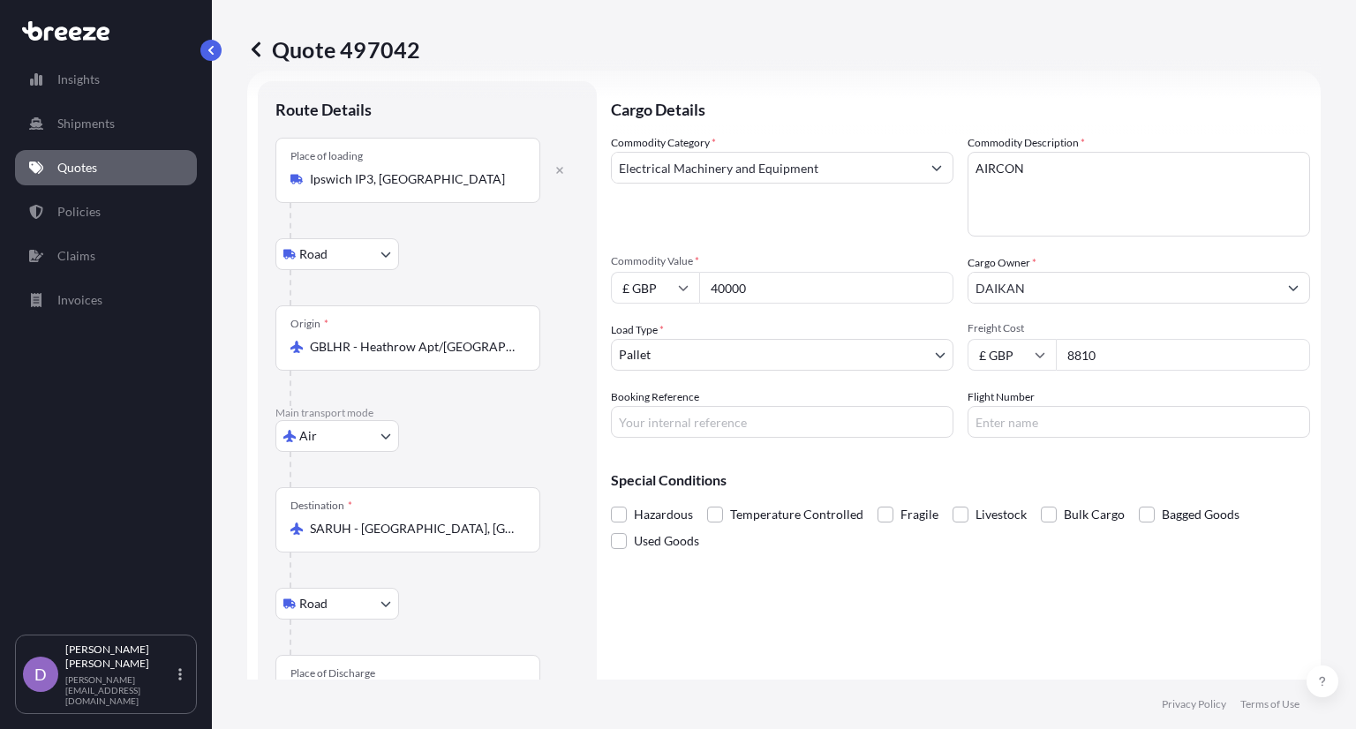
click at [655, 283] on input "£ GBP" at bounding box center [655, 288] width 88 height 32
click at [663, 403] on div "$ USD" at bounding box center [655, 411] width 74 height 34
type input "$ USD"
drag, startPoint x: 752, startPoint y: 290, endPoint x: 590, endPoint y: 263, distance: 164.7
click at [590, 263] on form "Route Details Place of loading [GEOGRAPHIC_DATA] IP3, UK Road Road Rail Origin …" at bounding box center [784, 410] width 1074 height 678
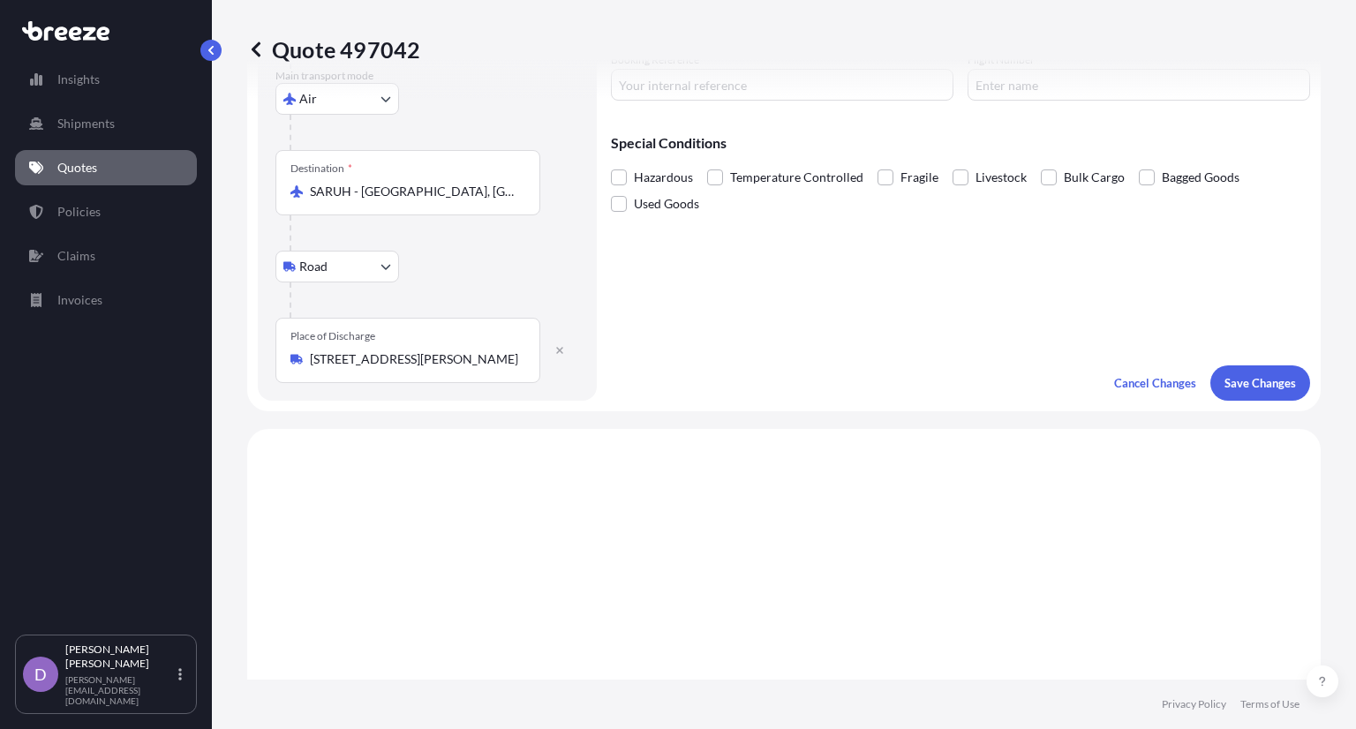
scroll to position [410, 0]
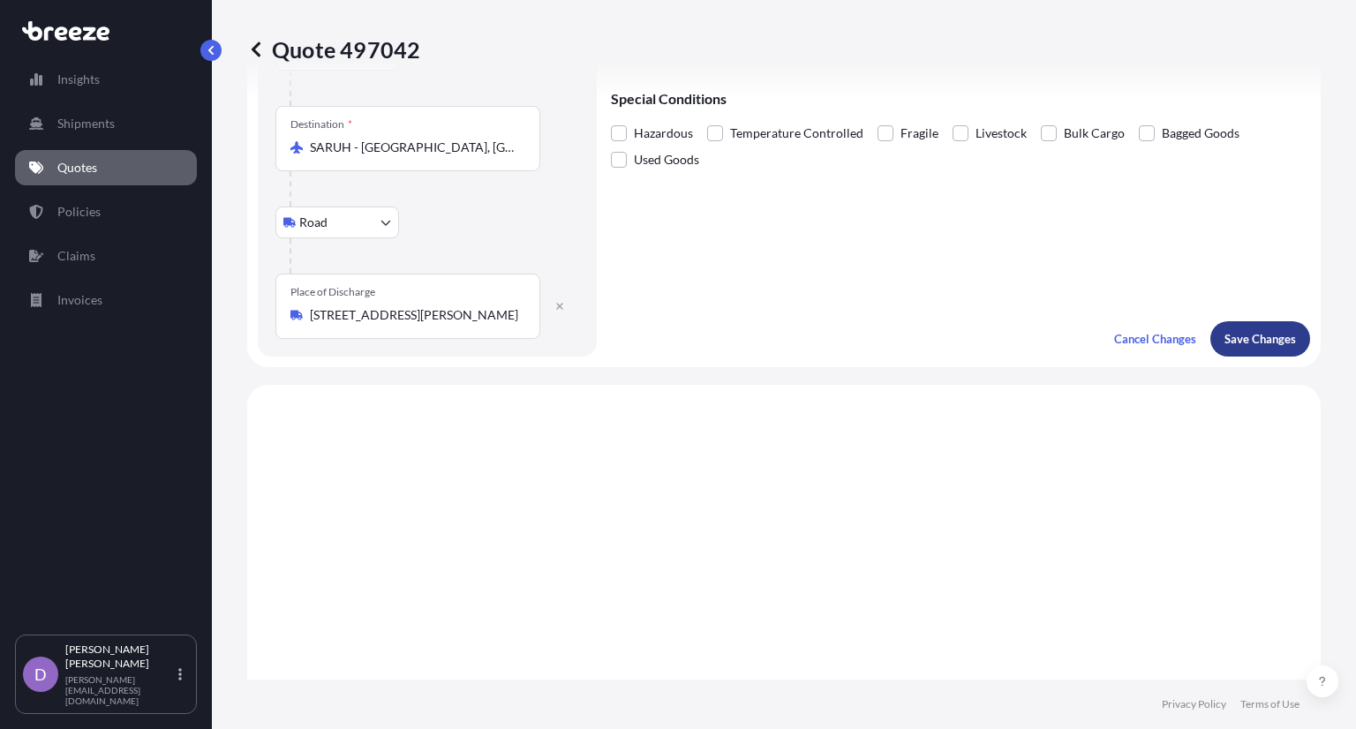
type input "35475"
click at [1240, 336] on p "Save Changes" at bounding box center [1261, 339] width 72 height 18
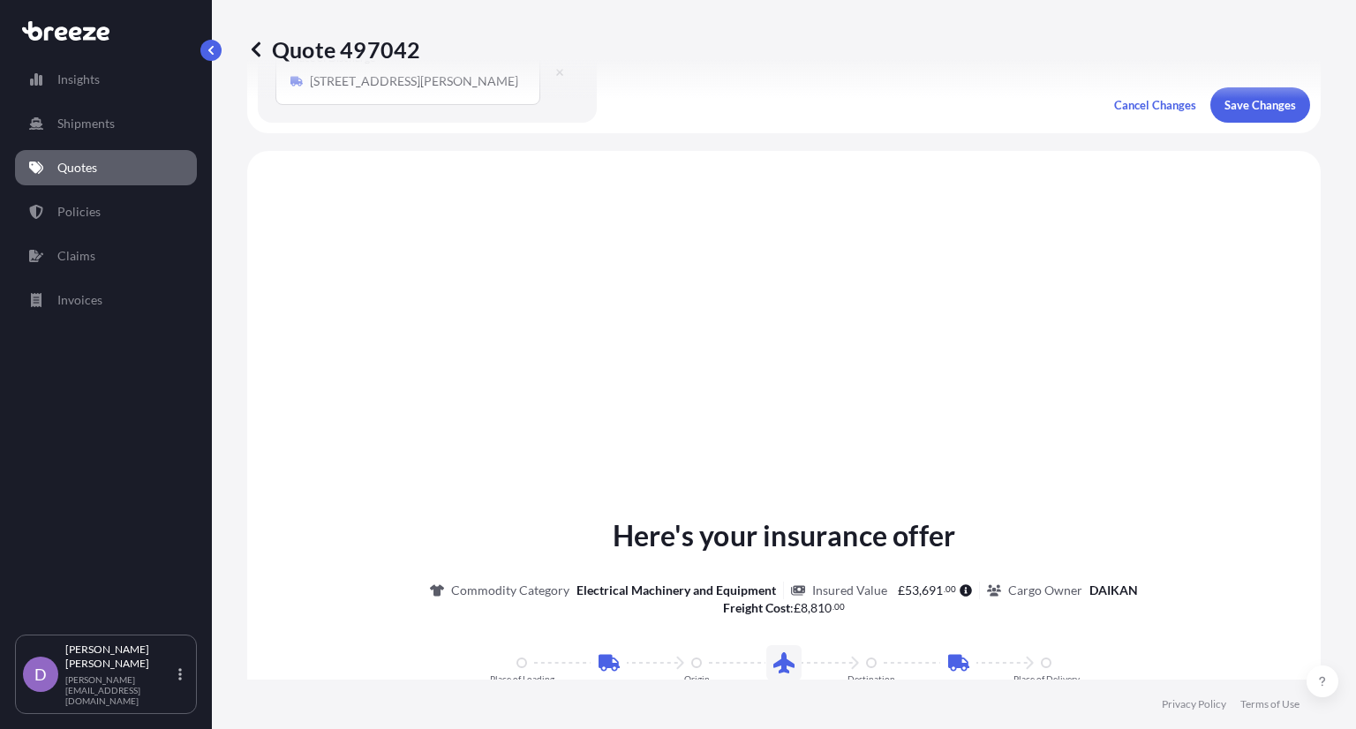
scroll to position [705, 0]
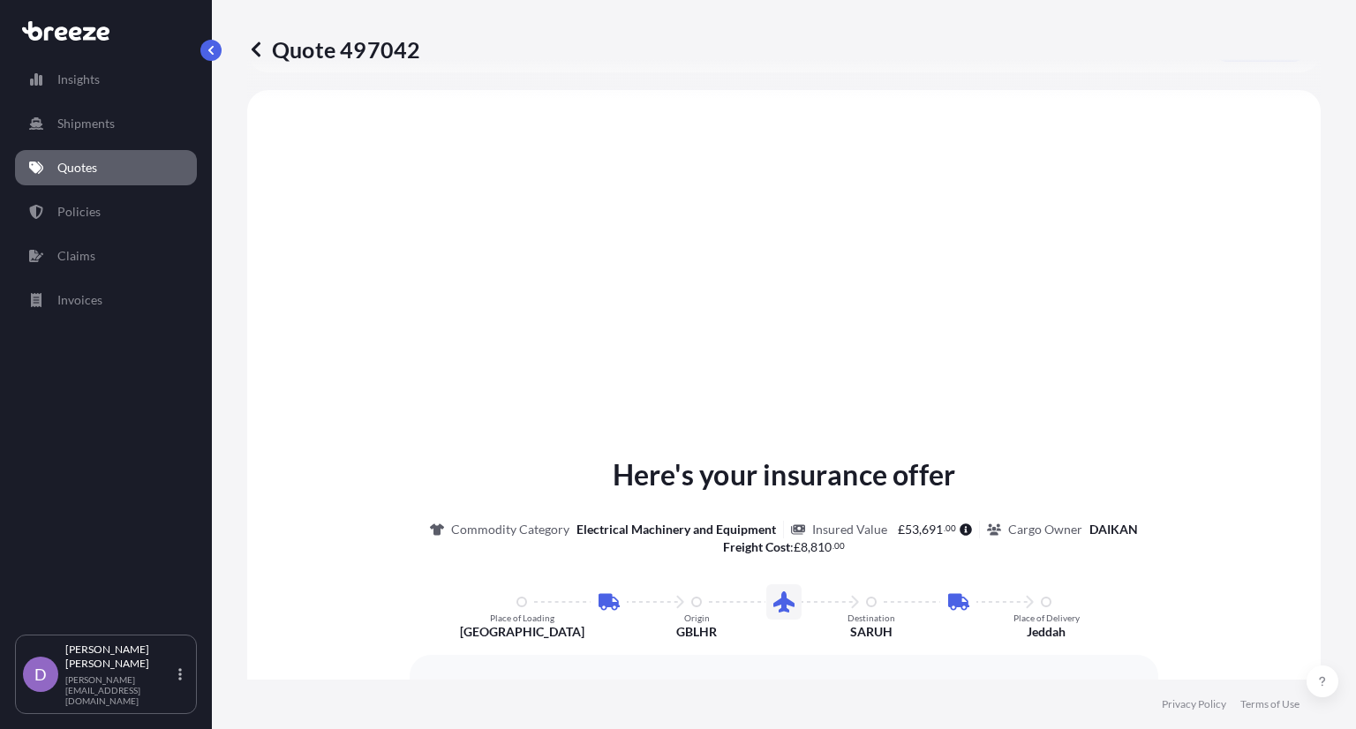
select select "Road"
select select "Air"
select select "Road"
select select "1"
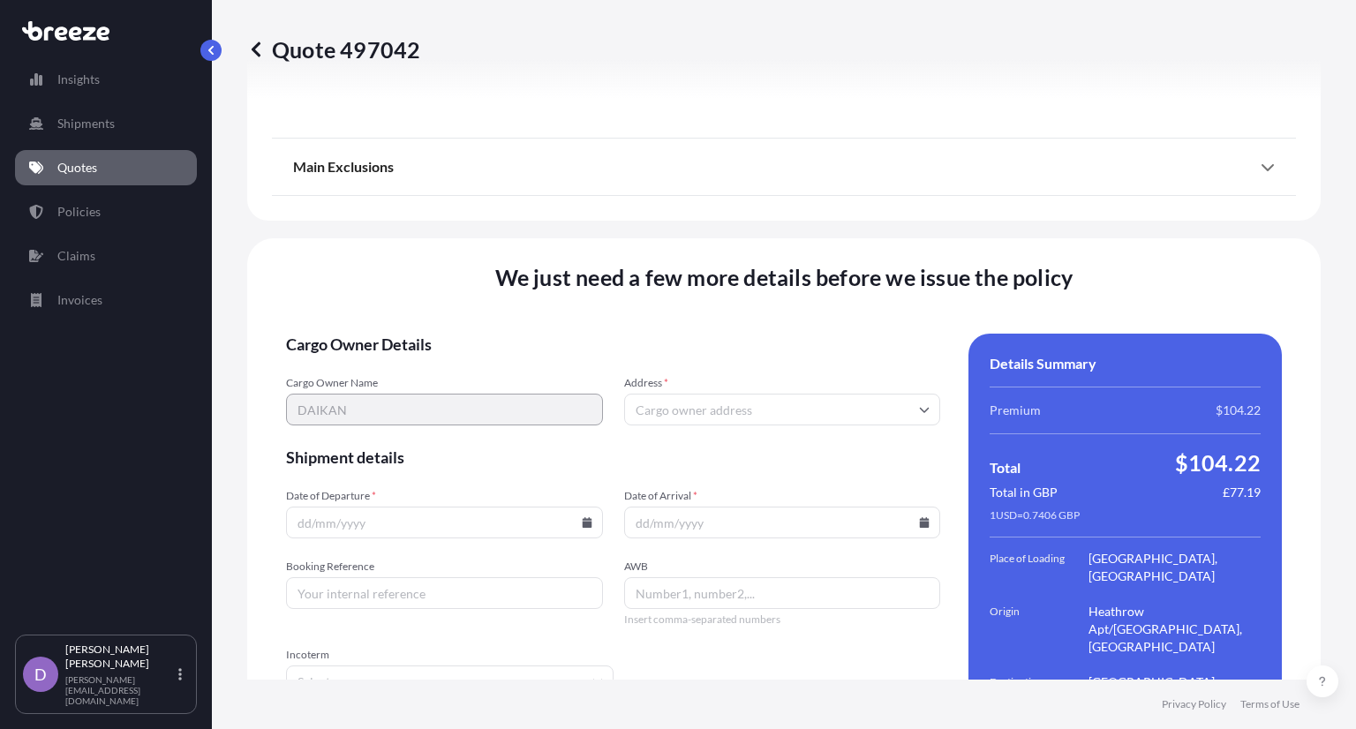
scroll to position [2455, 0]
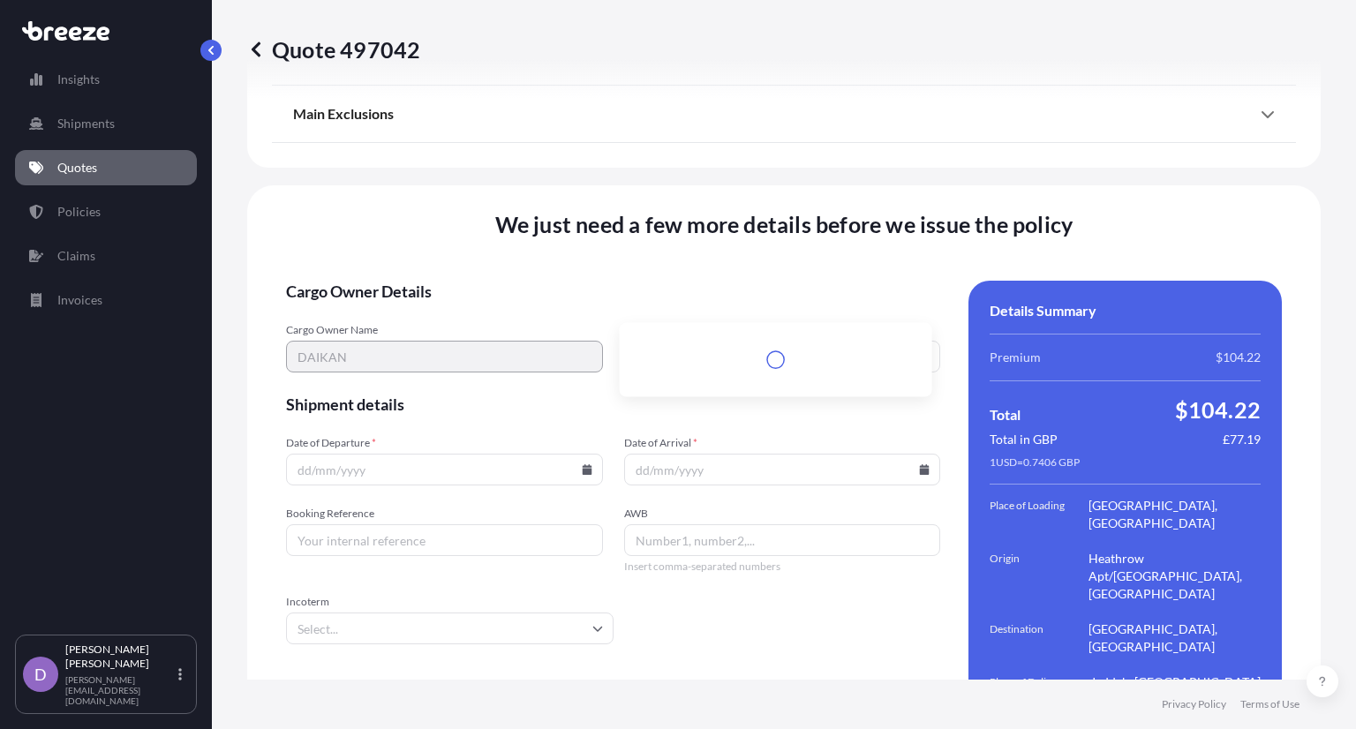
click at [637, 341] on input "Address *" at bounding box center [782, 357] width 317 height 32
click at [662, 341] on input "Address *" at bounding box center [782, 357] width 317 height 32
type input "p"
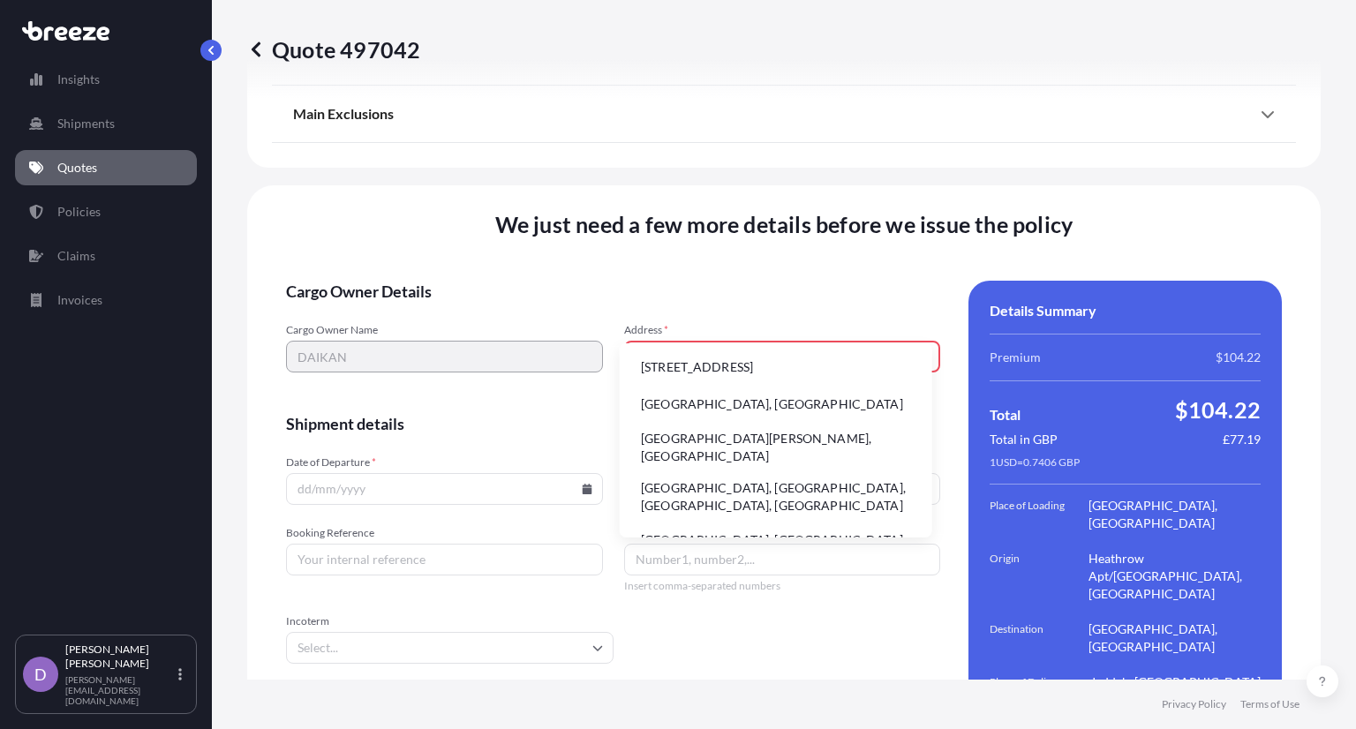
type input "PO BOX 18674"
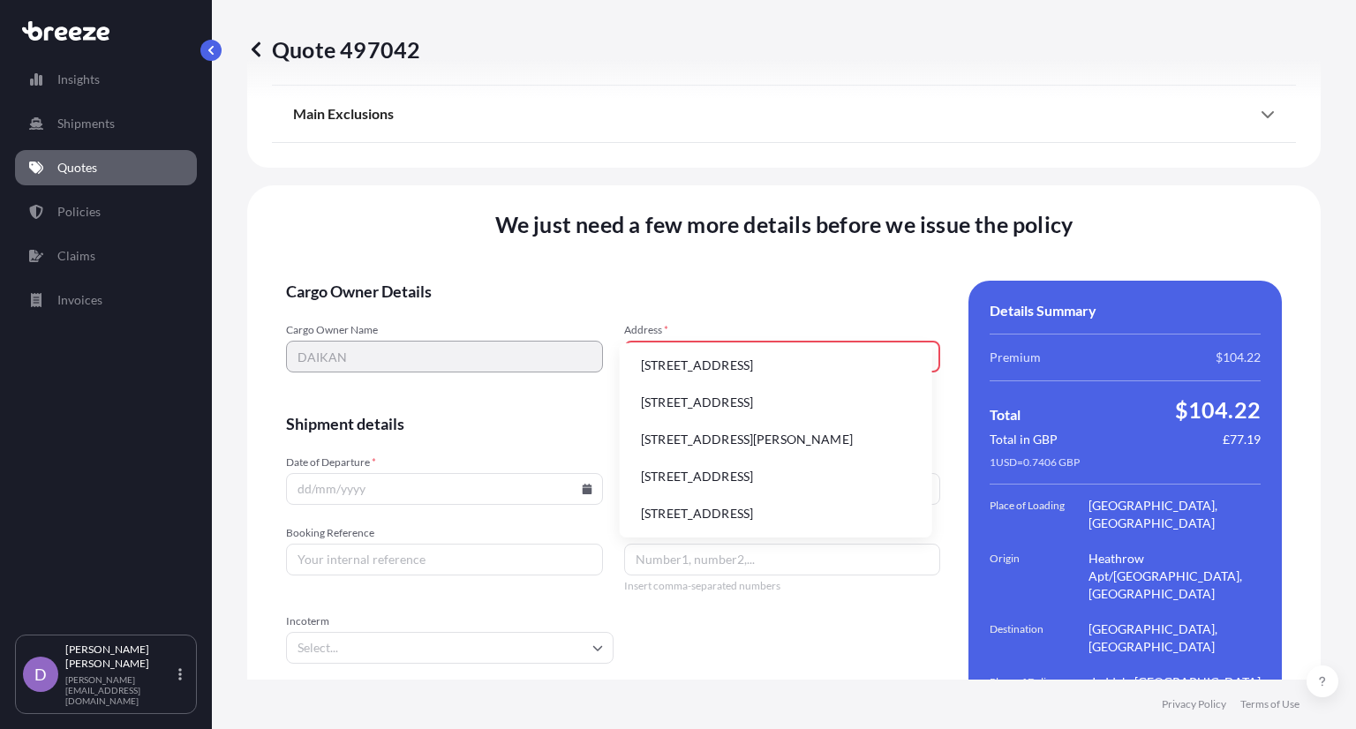
scroll to position [0, 0]
click at [584, 323] on div "Cargo Owner Name DAIKAN Address * PO BOX 18674 Type to search and select a prec…" at bounding box center [613, 357] width 654 height 69
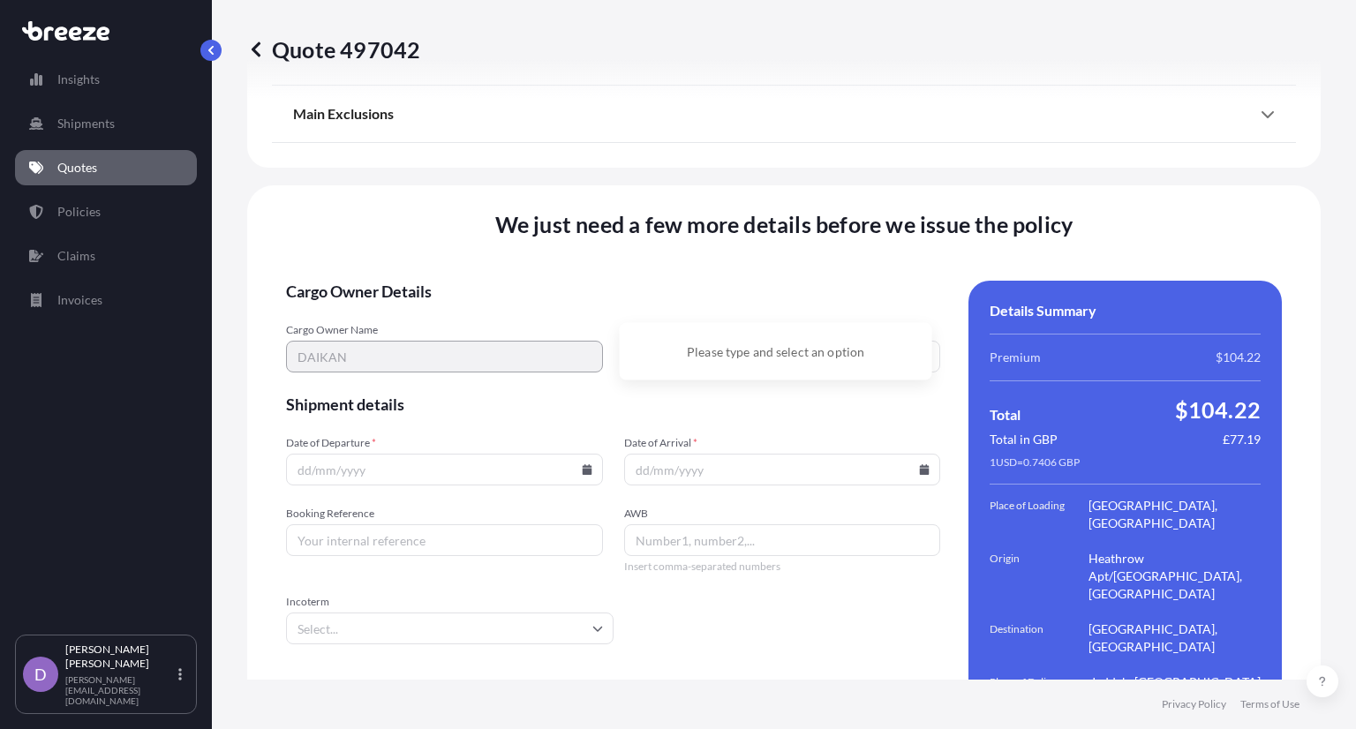
type input "18674"
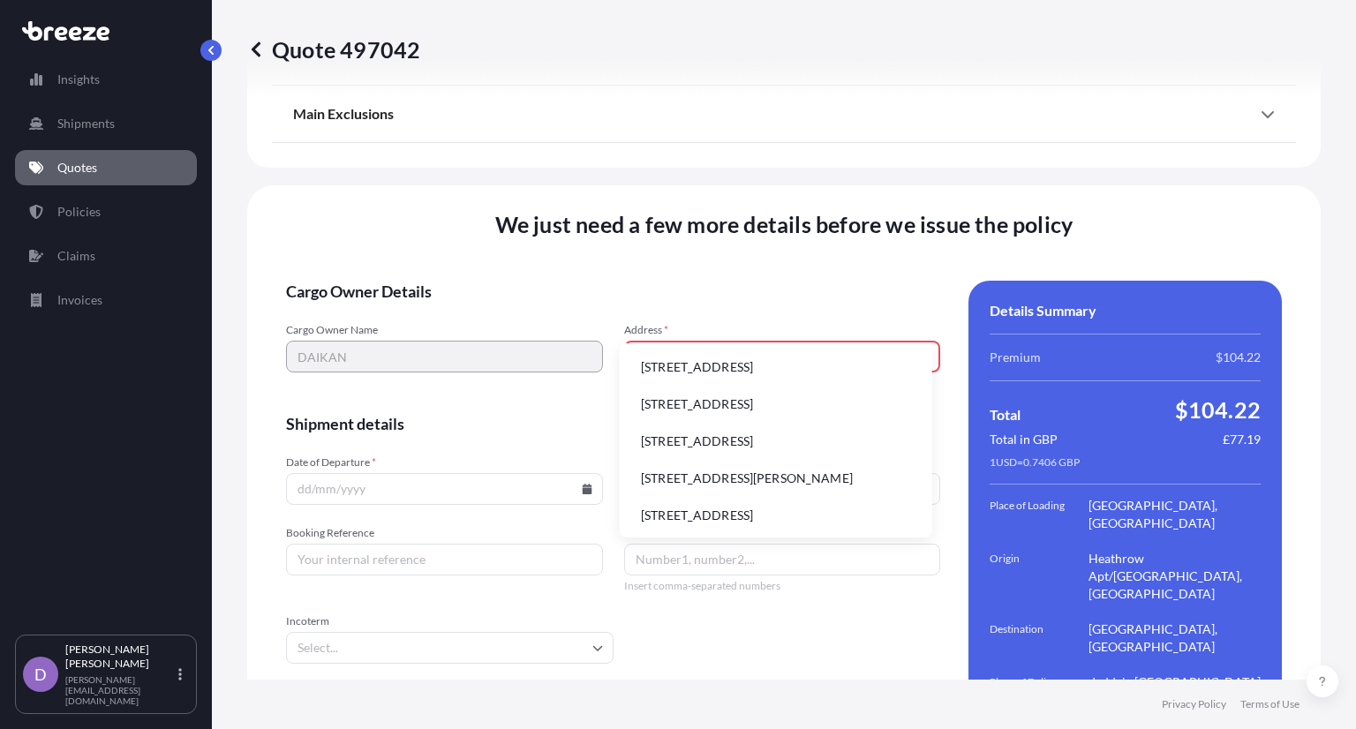
drag, startPoint x: 673, startPoint y: 300, endPoint x: 618, endPoint y: 305, distance: 54.9
click at [618, 323] on div "Cargo Owner Name DAIKAN Address * 18674 Type to search and select a precise add…" at bounding box center [613, 357] width 654 height 69
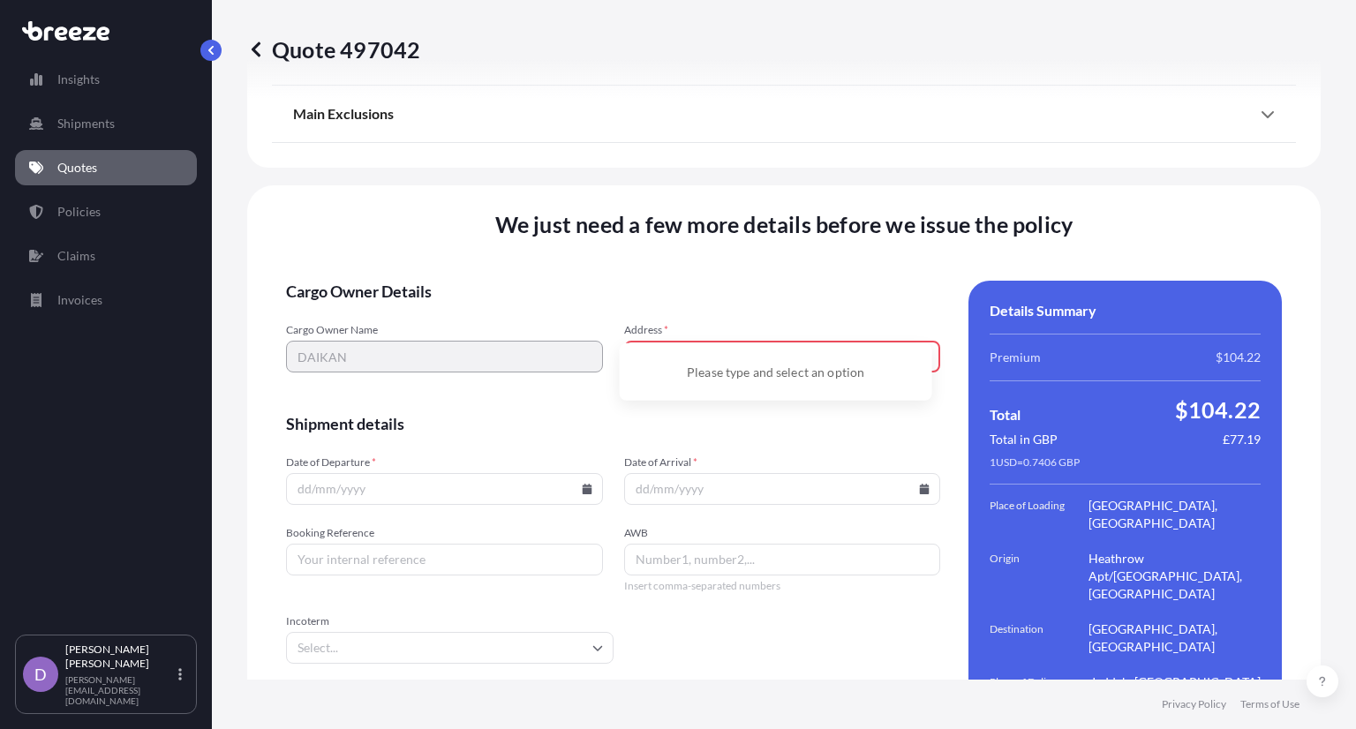
type input "J"
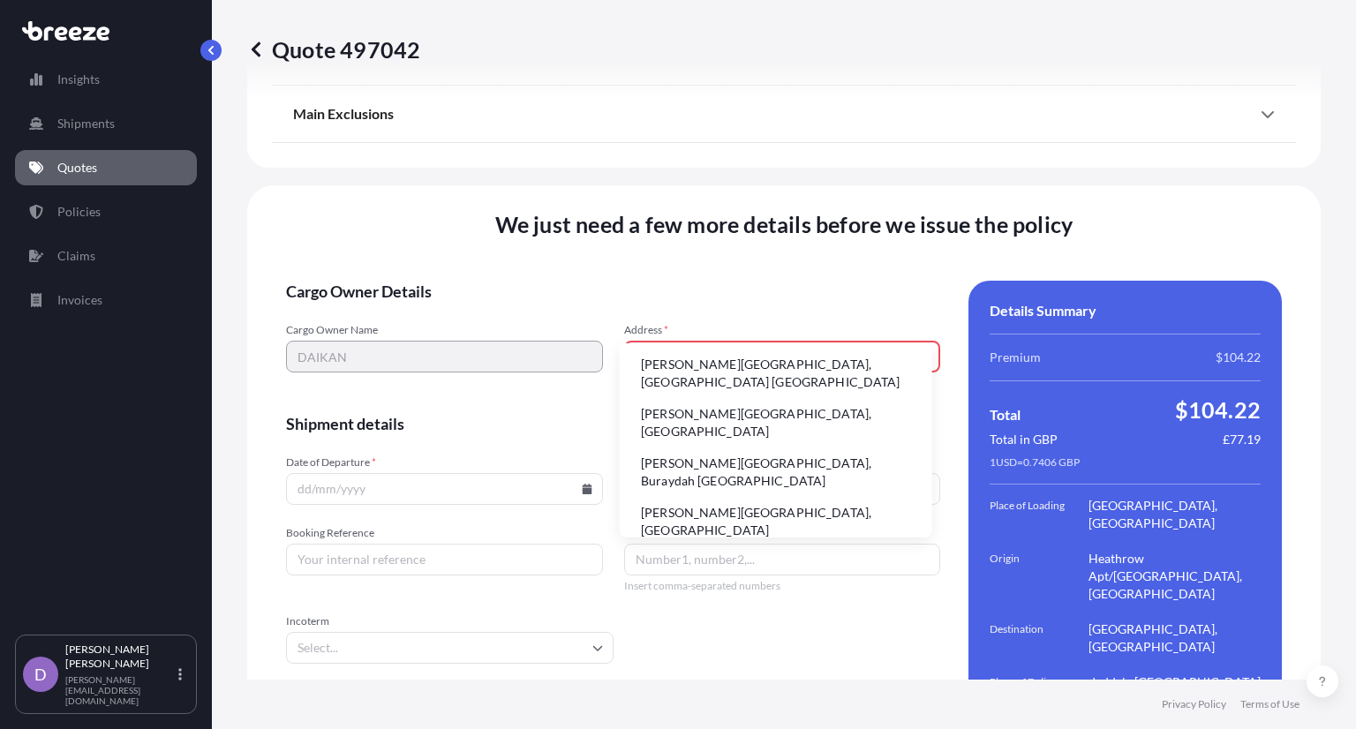
click at [770, 371] on li "[PERSON_NAME][GEOGRAPHIC_DATA], [GEOGRAPHIC_DATA] [GEOGRAPHIC_DATA]" at bounding box center [776, 373] width 298 height 46
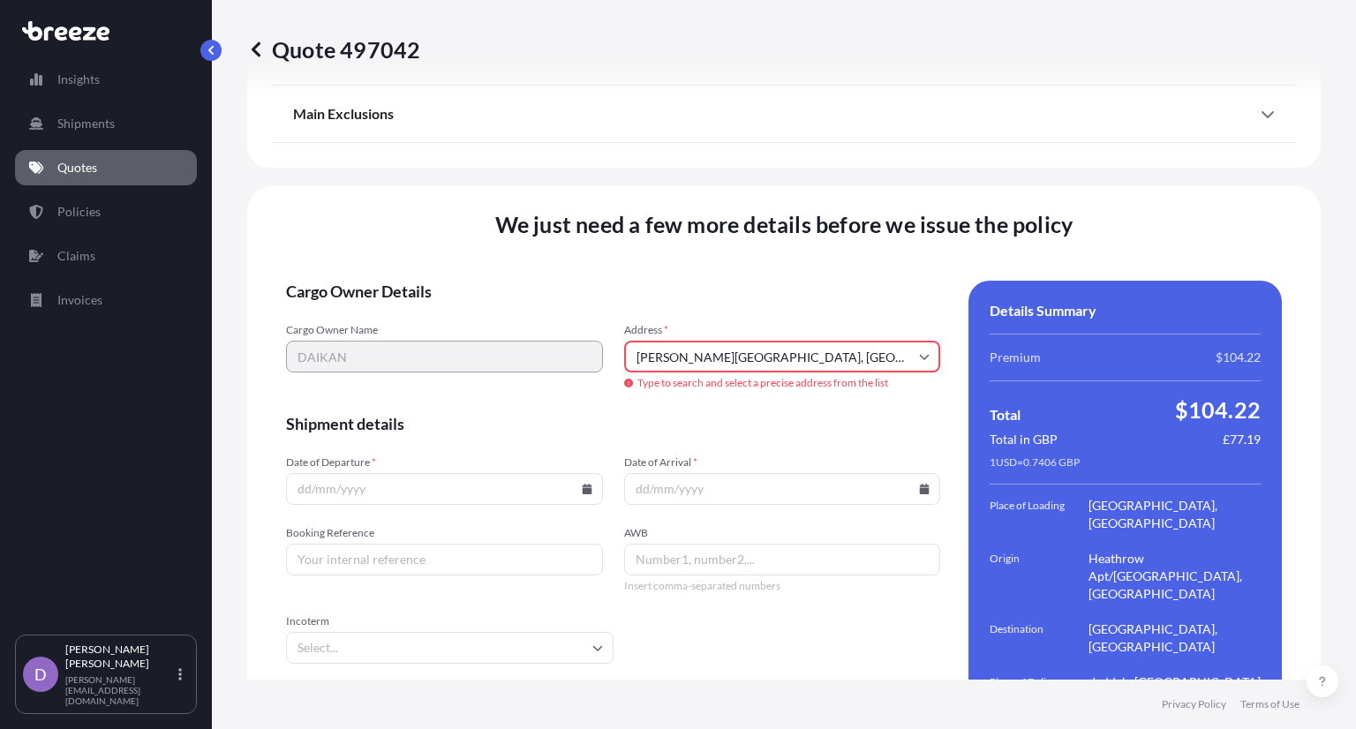
type input "[PERSON_NAME], [GEOGRAPHIC_DATA] [GEOGRAPHIC_DATA]"
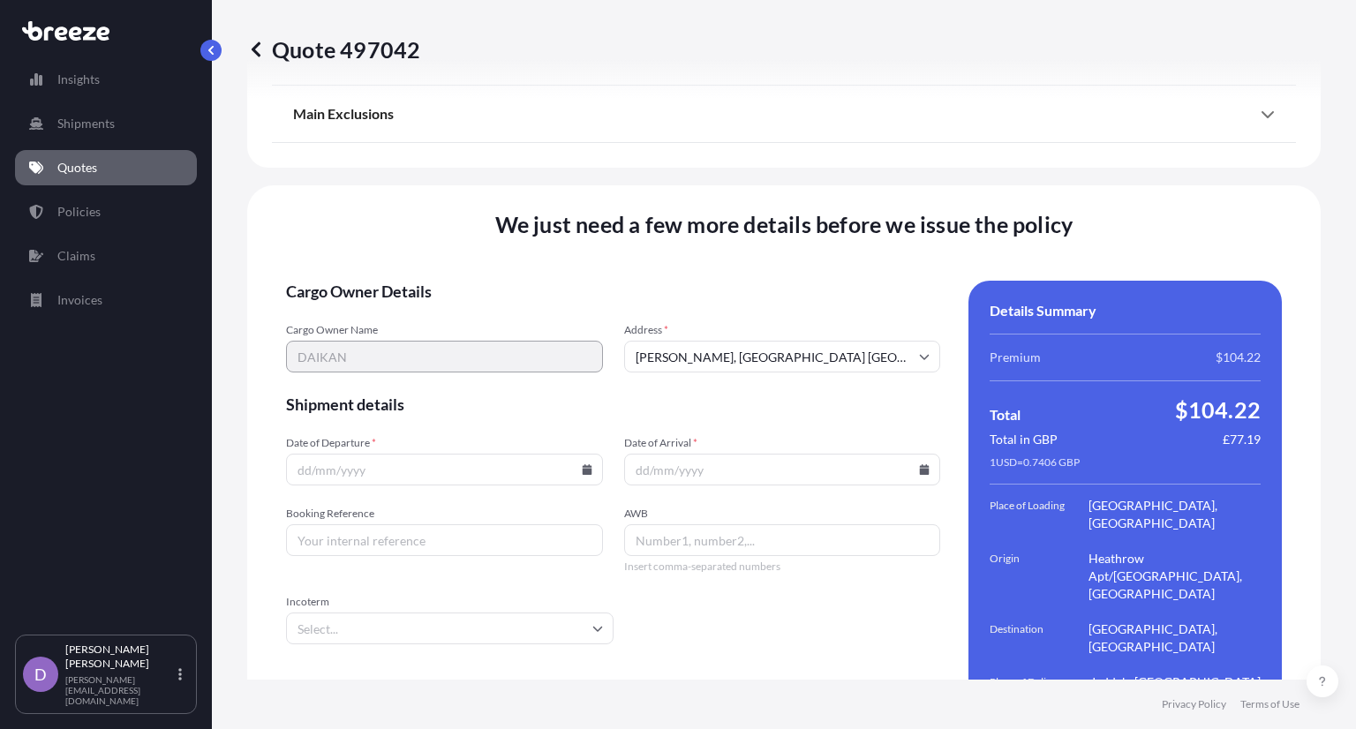
click at [401, 454] on input "Date of Departure *" at bounding box center [444, 470] width 317 height 32
click at [584, 464] on icon at bounding box center [587, 469] width 11 height 11
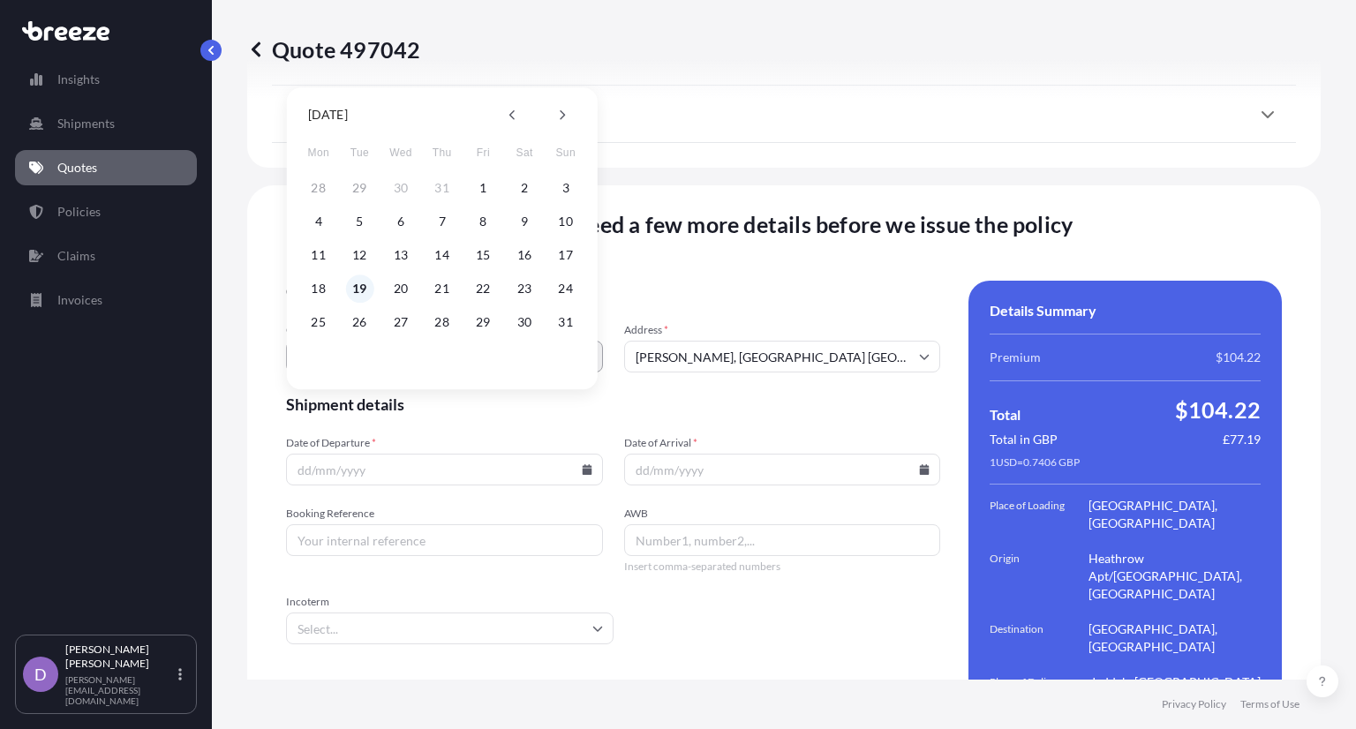
click at [359, 283] on button "19" at bounding box center [359, 289] width 28 height 28
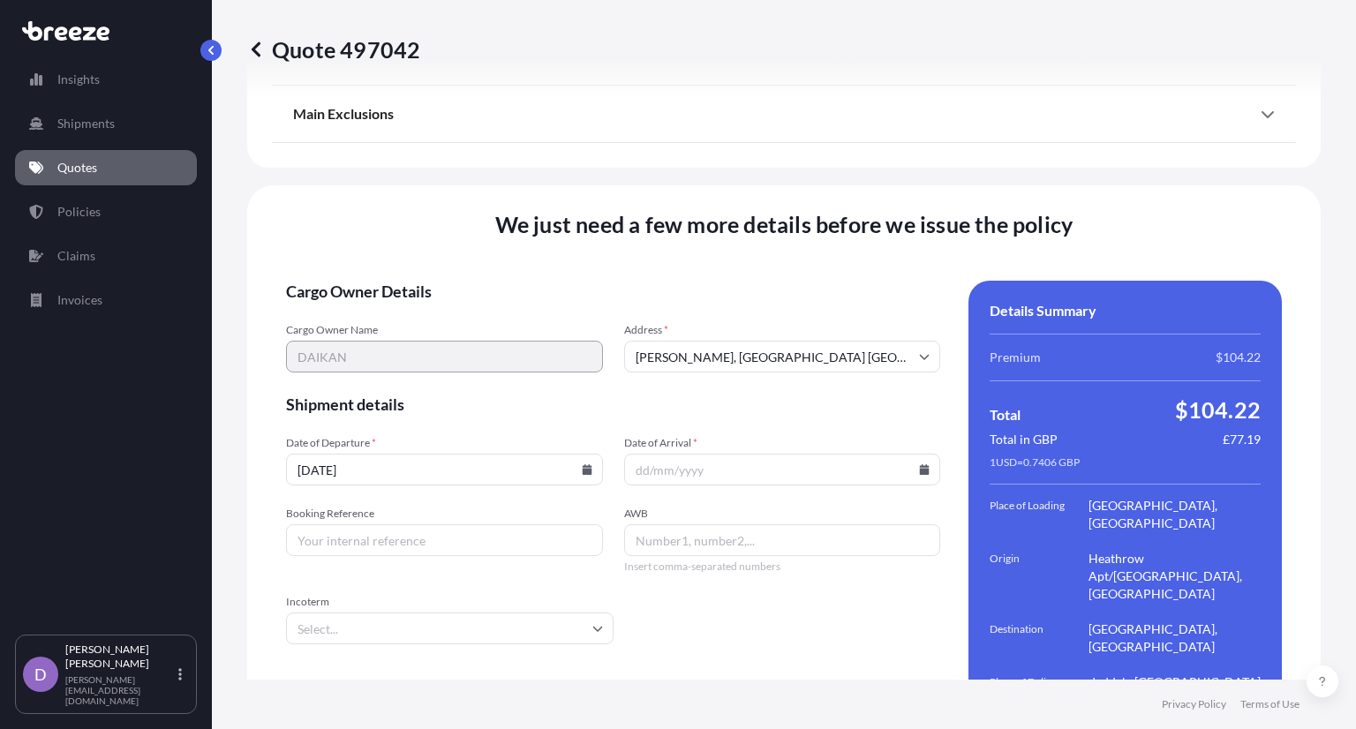
type input "[DATE]"
click at [703, 454] on input "Date of Arrival *" at bounding box center [782, 470] width 317 height 32
click at [920, 464] on icon at bounding box center [925, 469] width 10 height 11
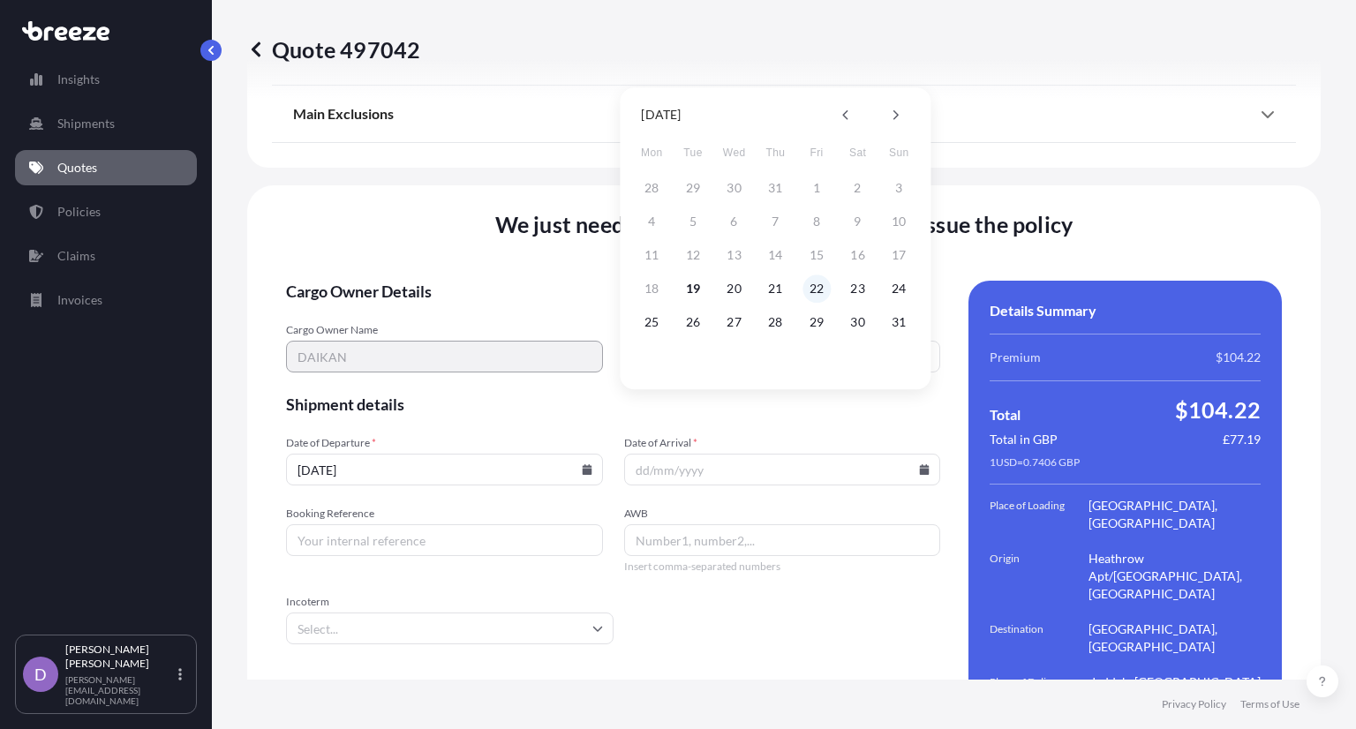
click at [810, 291] on button "22" at bounding box center [817, 289] width 28 height 28
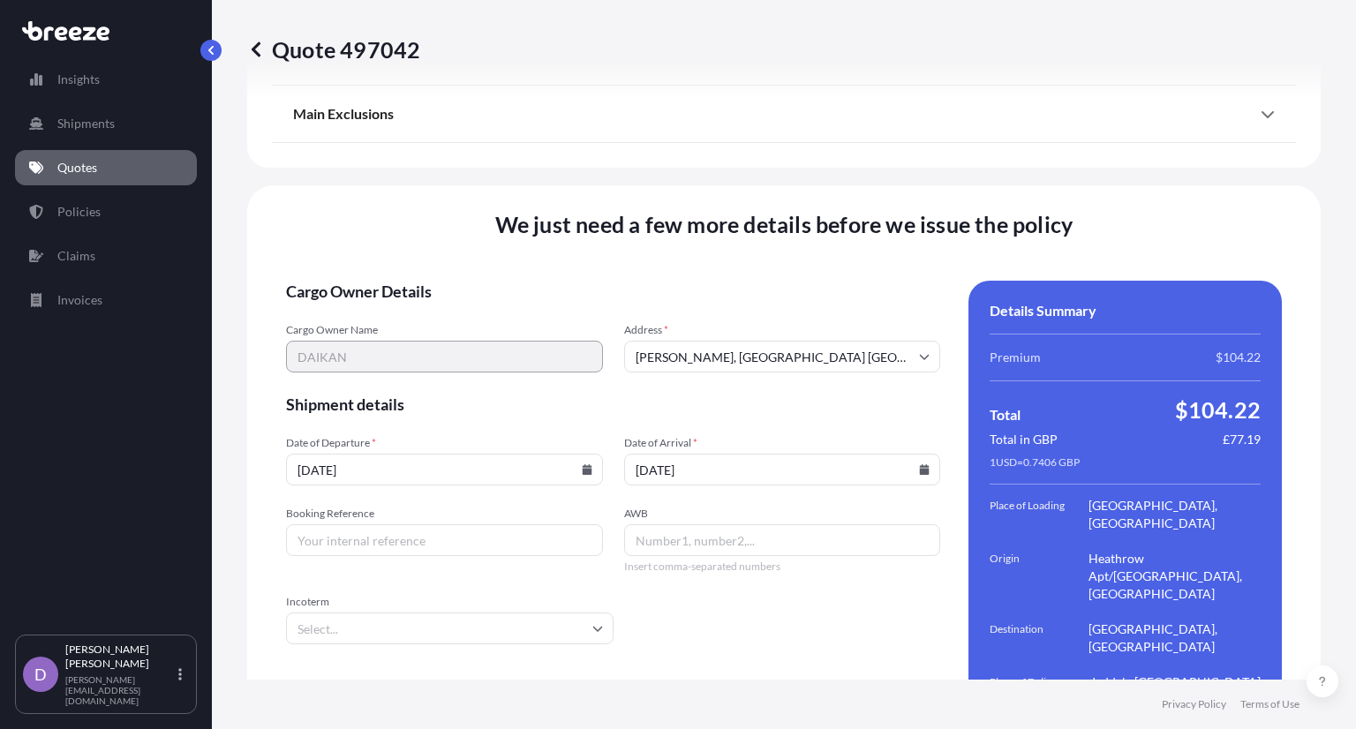
type input "[DATE]"
click at [434, 524] on input "Booking Reference" at bounding box center [444, 540] width 317 height 32
paste input "TPYB19913"
type input "TPYB19913"
click at [661, 524] on input "AWB" at bounding box center [782, 540] width 317 height 32
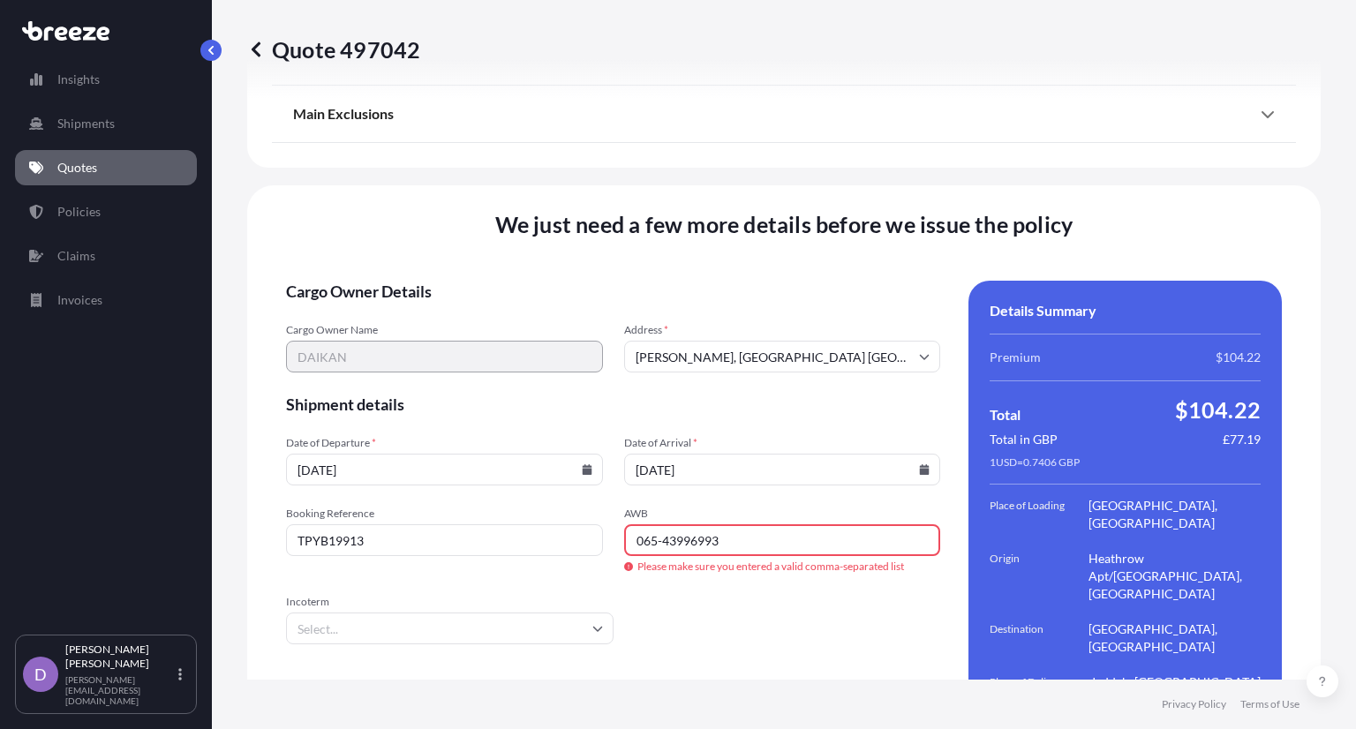
click at [703, 561] on form "Cargo Owner Details Cargo Owner Name DAIKAN Address * [PERSON_NAME][GEOGRAPHIC_…" at bounding box center [613, 523] width 654 height 485
click at [657, 524] on input "065-43996993" at bounding box center [782, 540] width 317 height 32
type input "06543996993"
click at [710, 554] on form "Cargo Owner Details Cargo Owner Name DAIKAN Address * [PERSON_NAME][GEOGRAPHIC_…" at bounding box center [613, 523] width 654 height 485
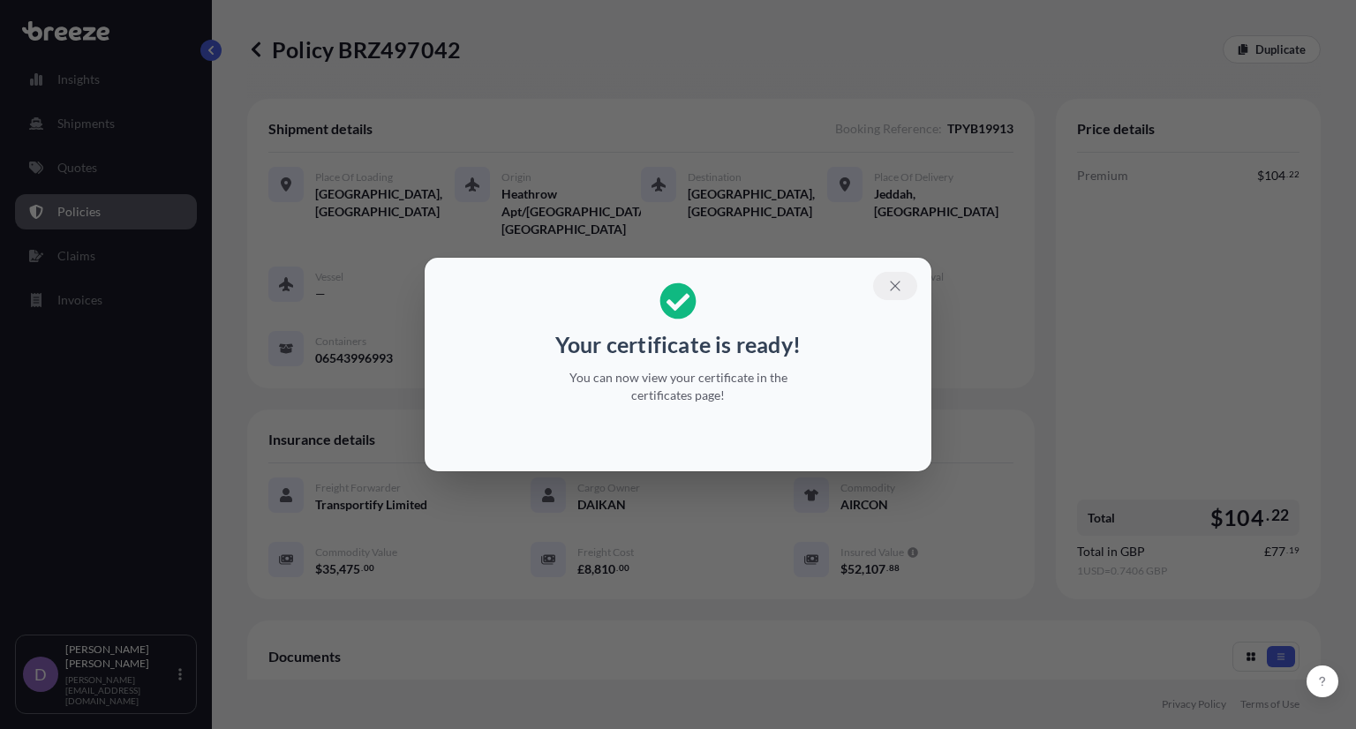
click at [897, 292] on icon "button" at bounding box center [895, 286] width 16 height 16
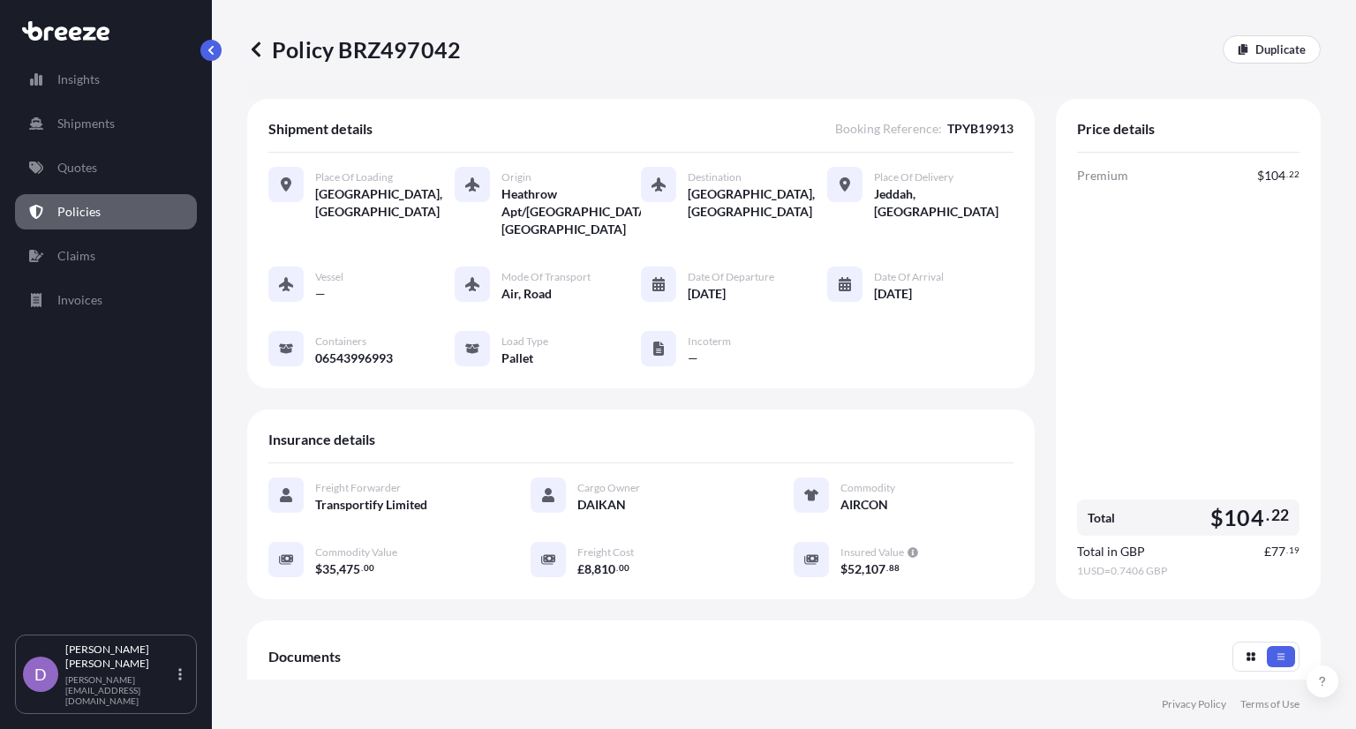
scroll to position [331, 0]
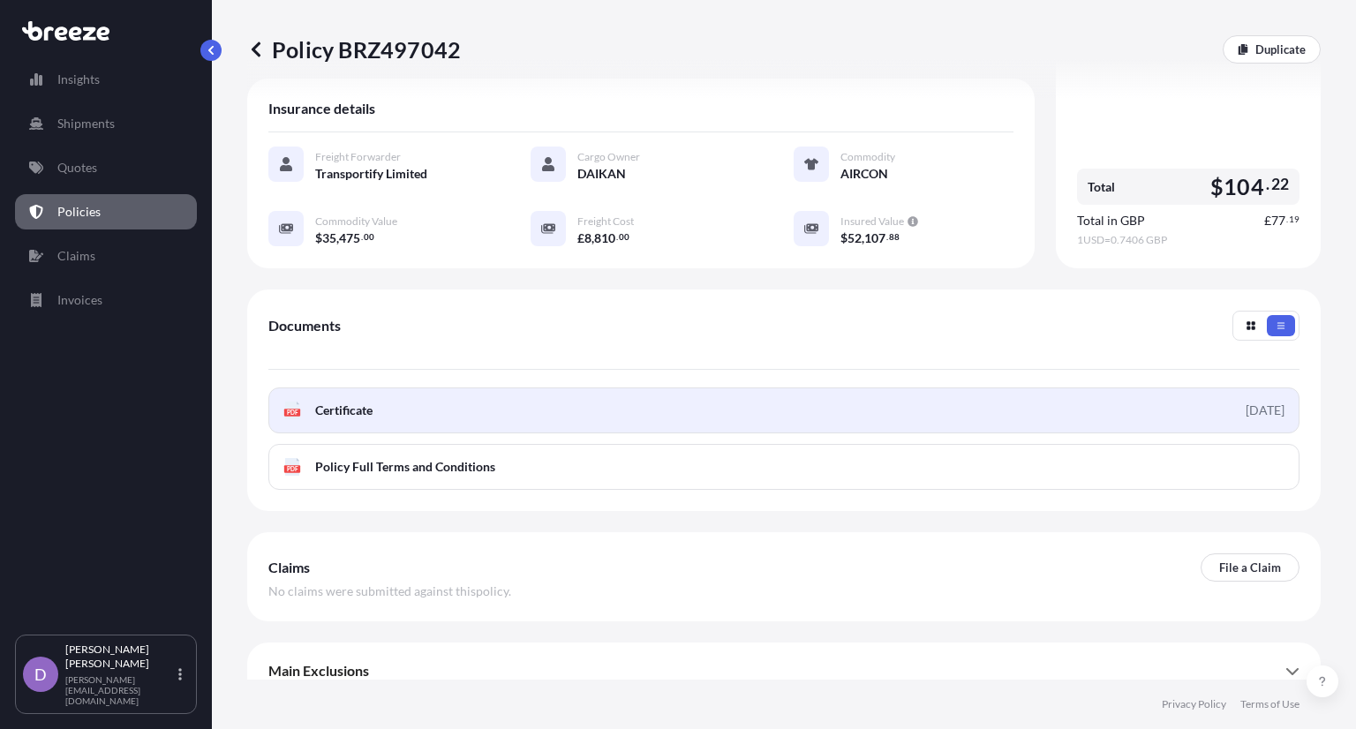
click at [723, 388] on link "PDF Certificate [DATE]" at bounding box center [783, 411] width 1031 height 46
